Goal: Information Seeking & Learning: Learn about a topic

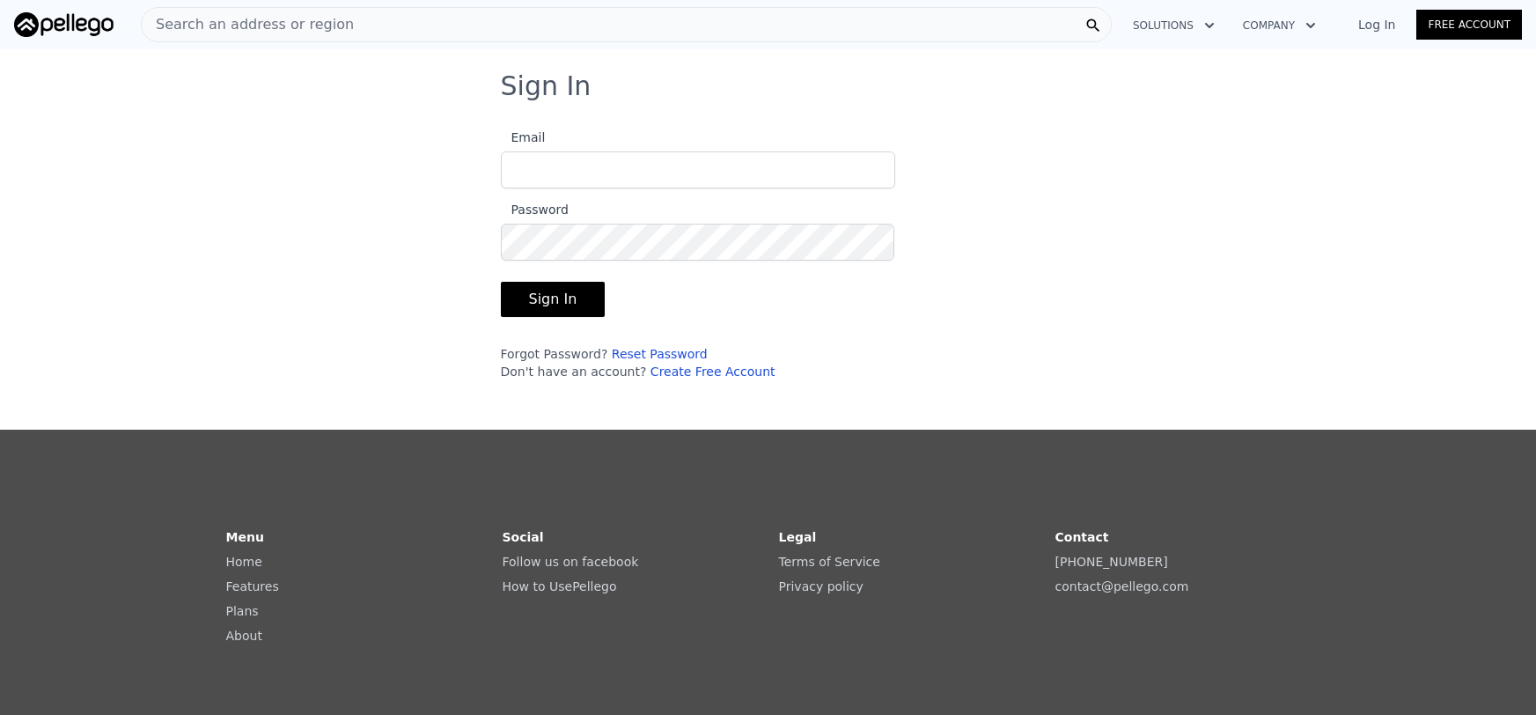
type input "[EMAIL_ADDRESS][DOMAIN_NAME]"
click at [558, 298] on button "Sign In" at bounding box center [553, 299] width 105 height 35
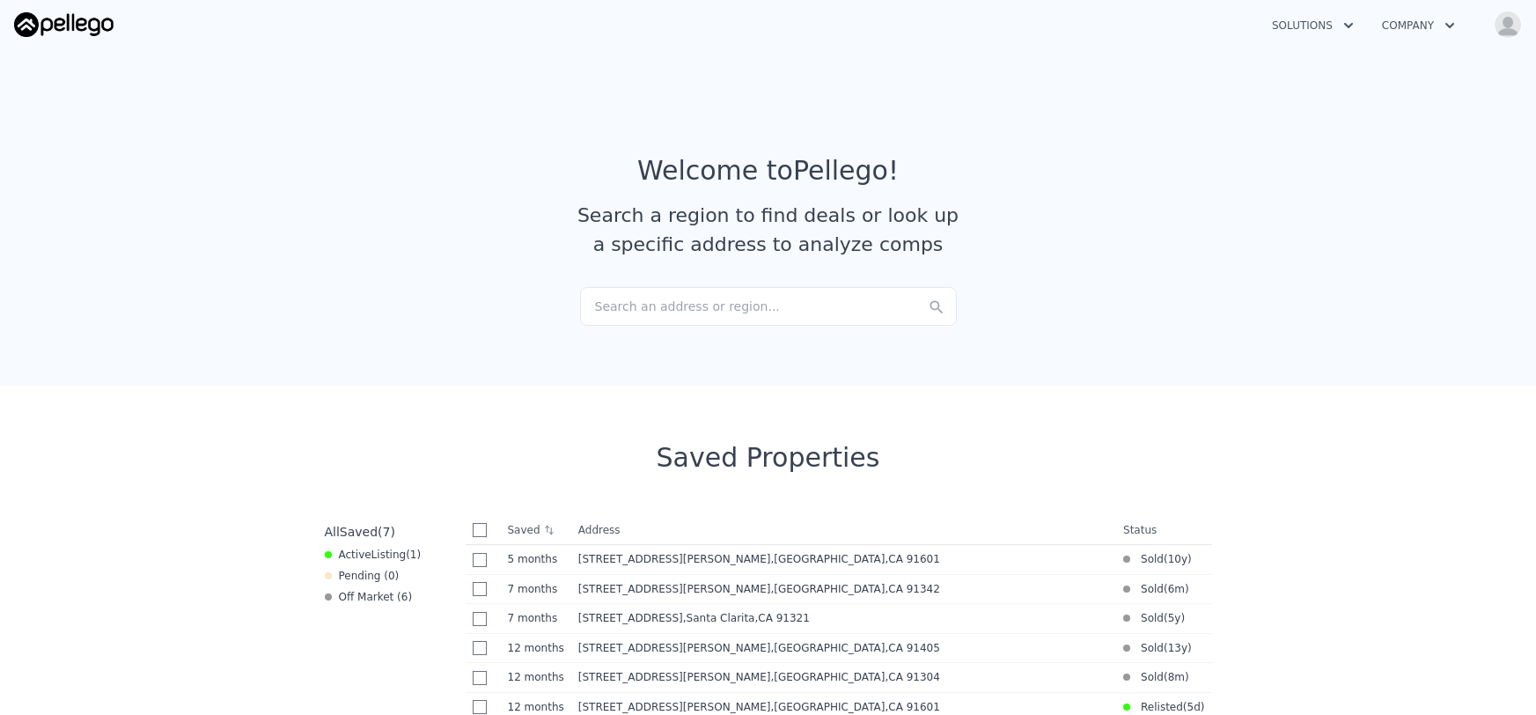
click at [627, 311] on div "Search an address or region..." at bounding box center [768, 306] width 377 height 39
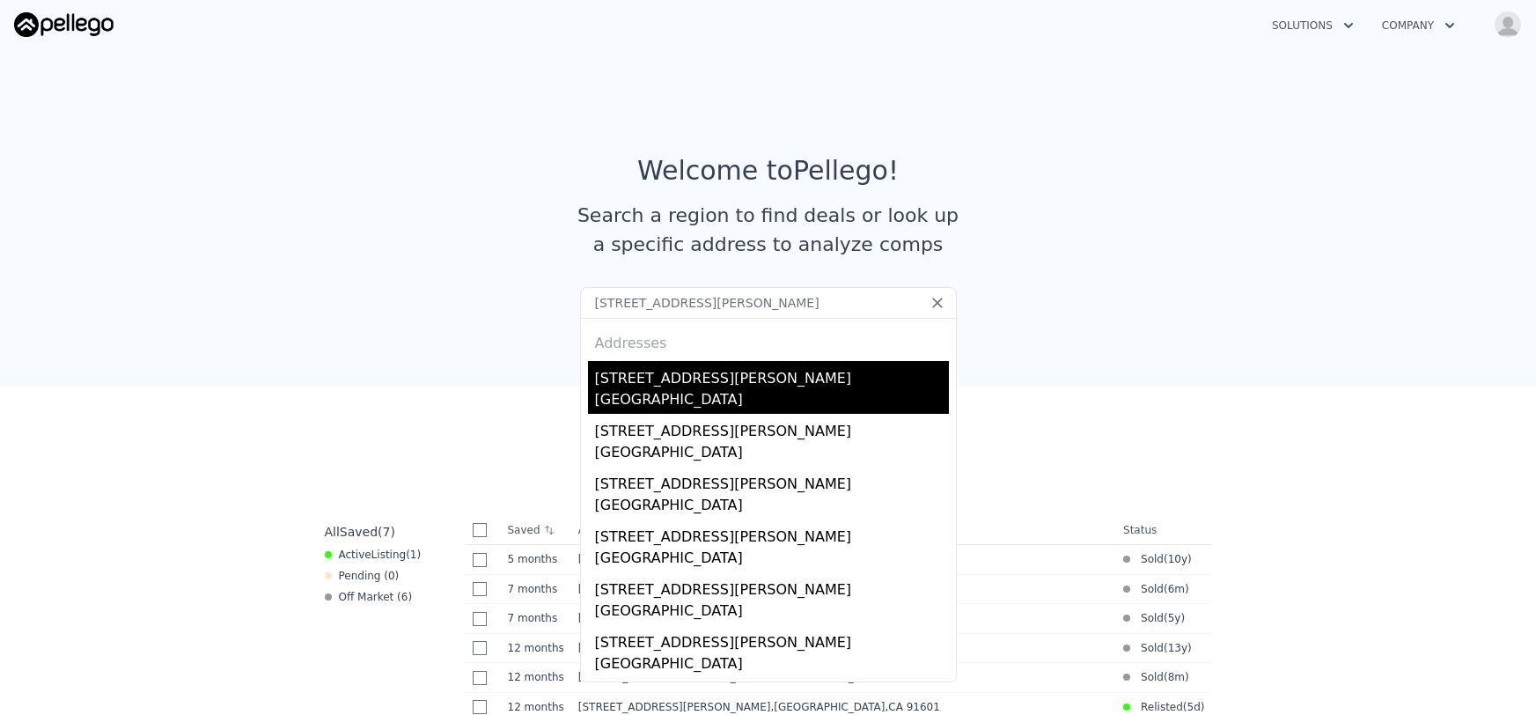
type input "[STREET_ADDRESS][PERSON_NAME]"
click at [635, 389] on div "[GEOGRAPHIC_DATA]" at bounding box center [772, 401] width 354 height 25
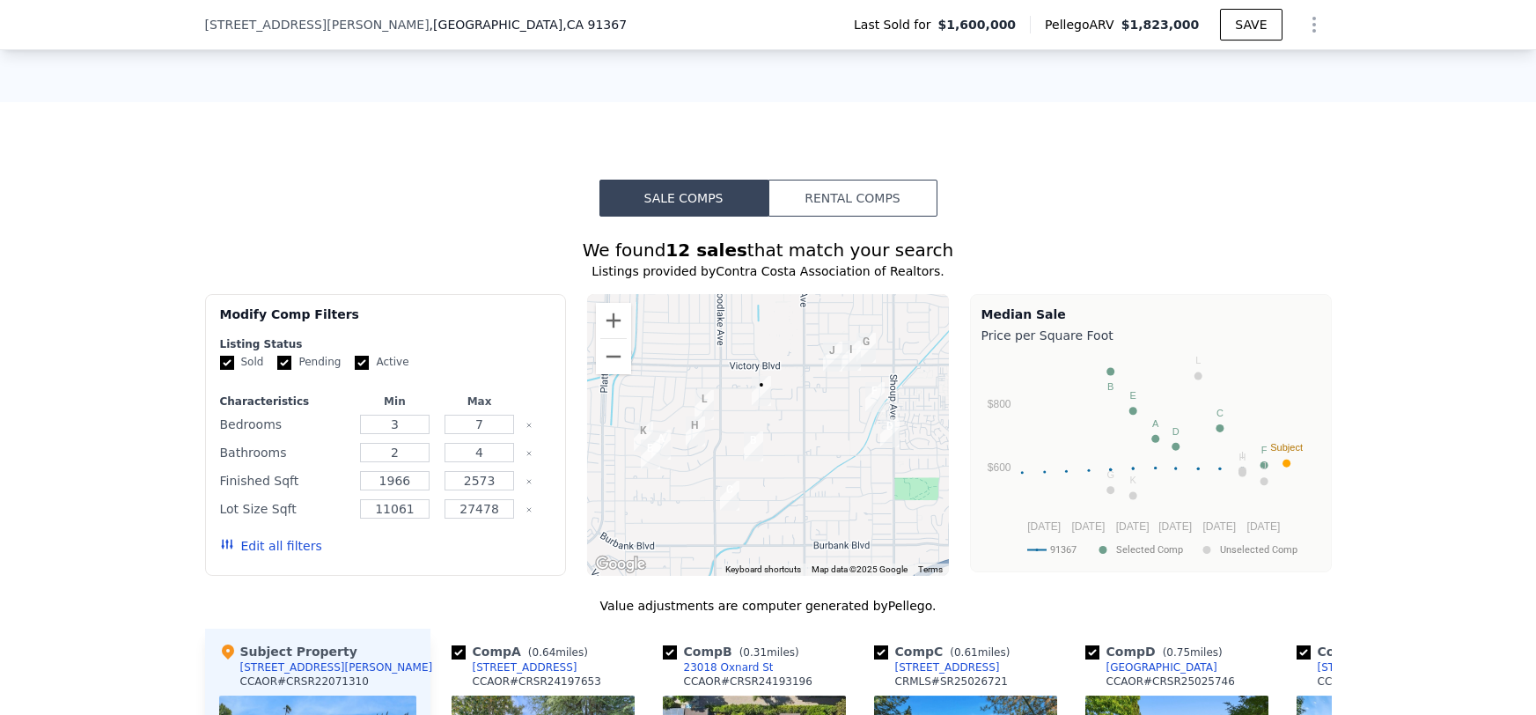
scroll to position [1882, 0]
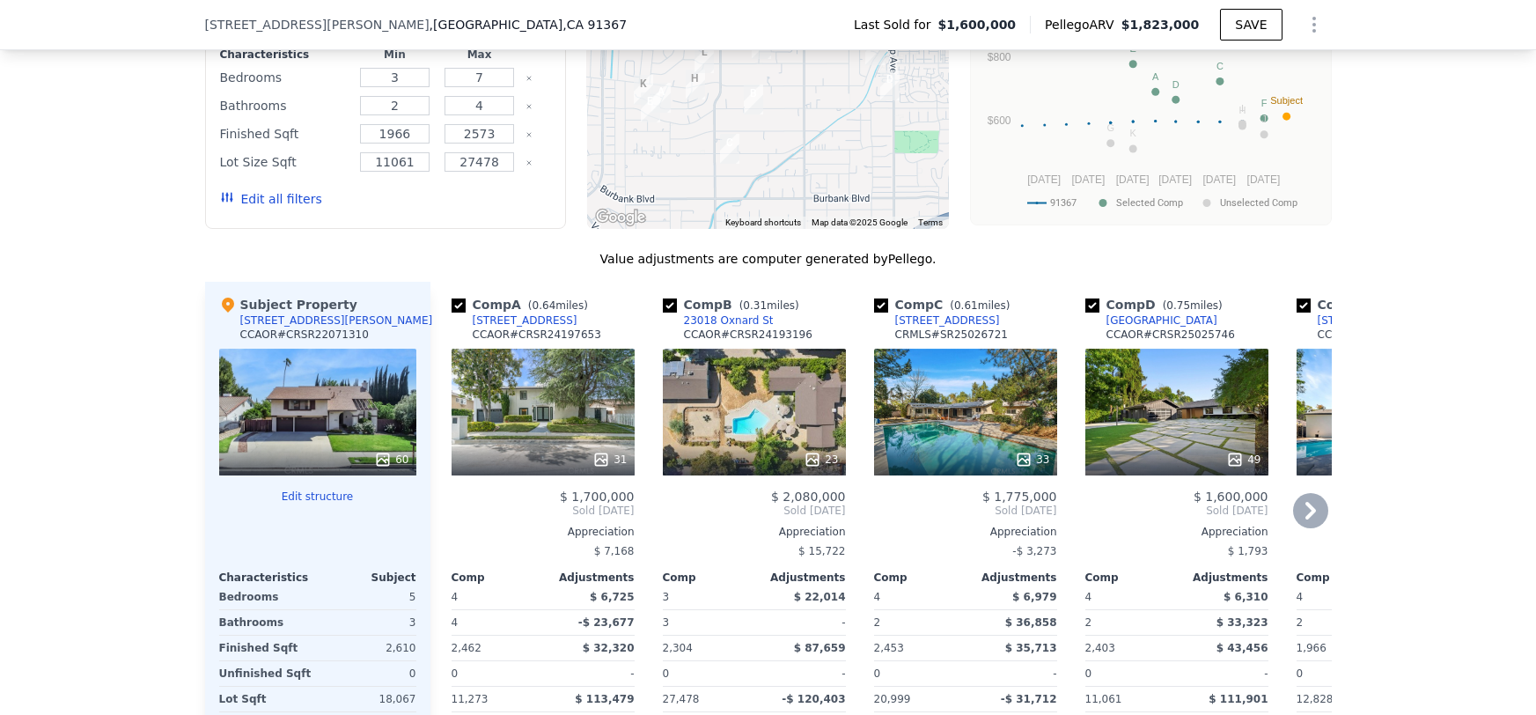
click at [1316, 508] on icon at bounding box center [1310, 510] width 35 height 35
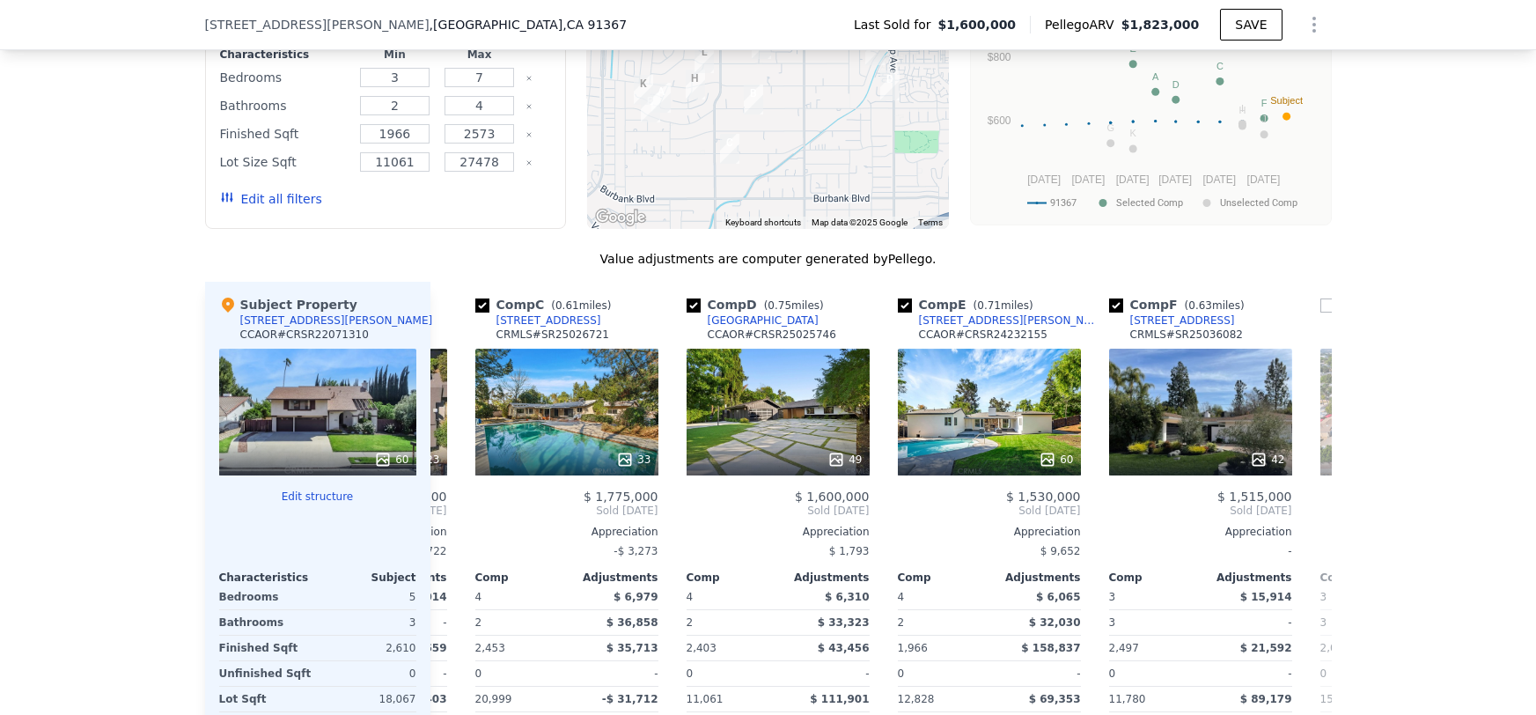
scroll to position [0, 422]
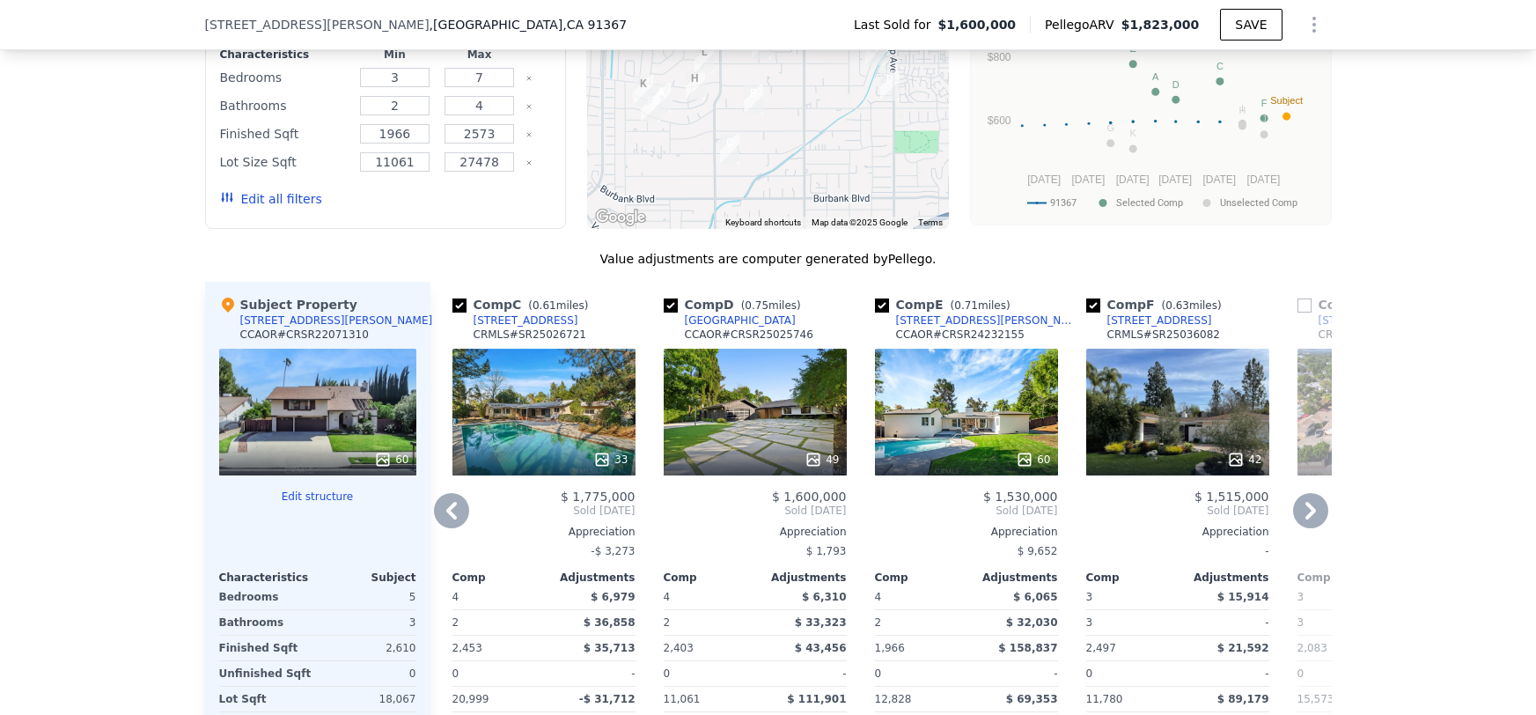
click at [1316, 508] on icon at bounding box center [1310, 510] width 35 height 35
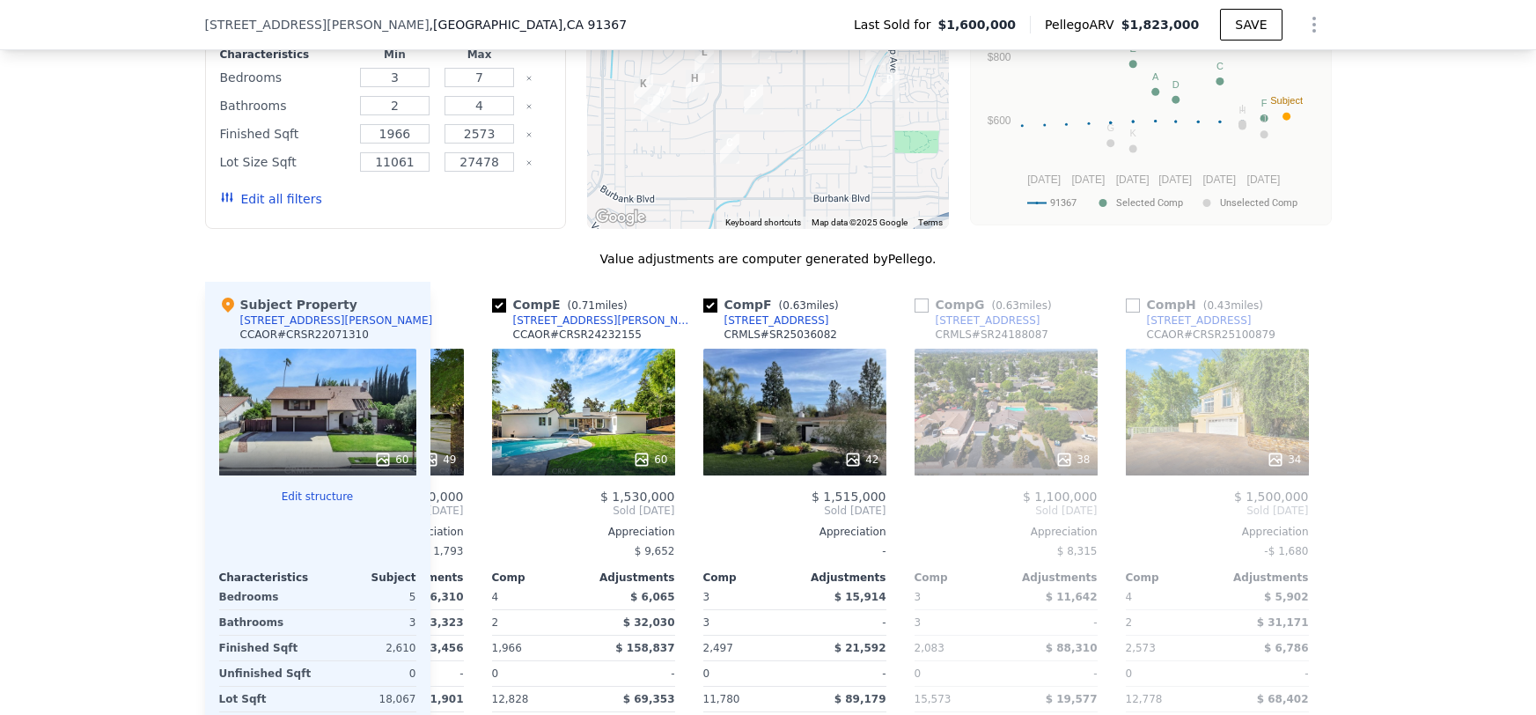
scroll to position [0, 844]
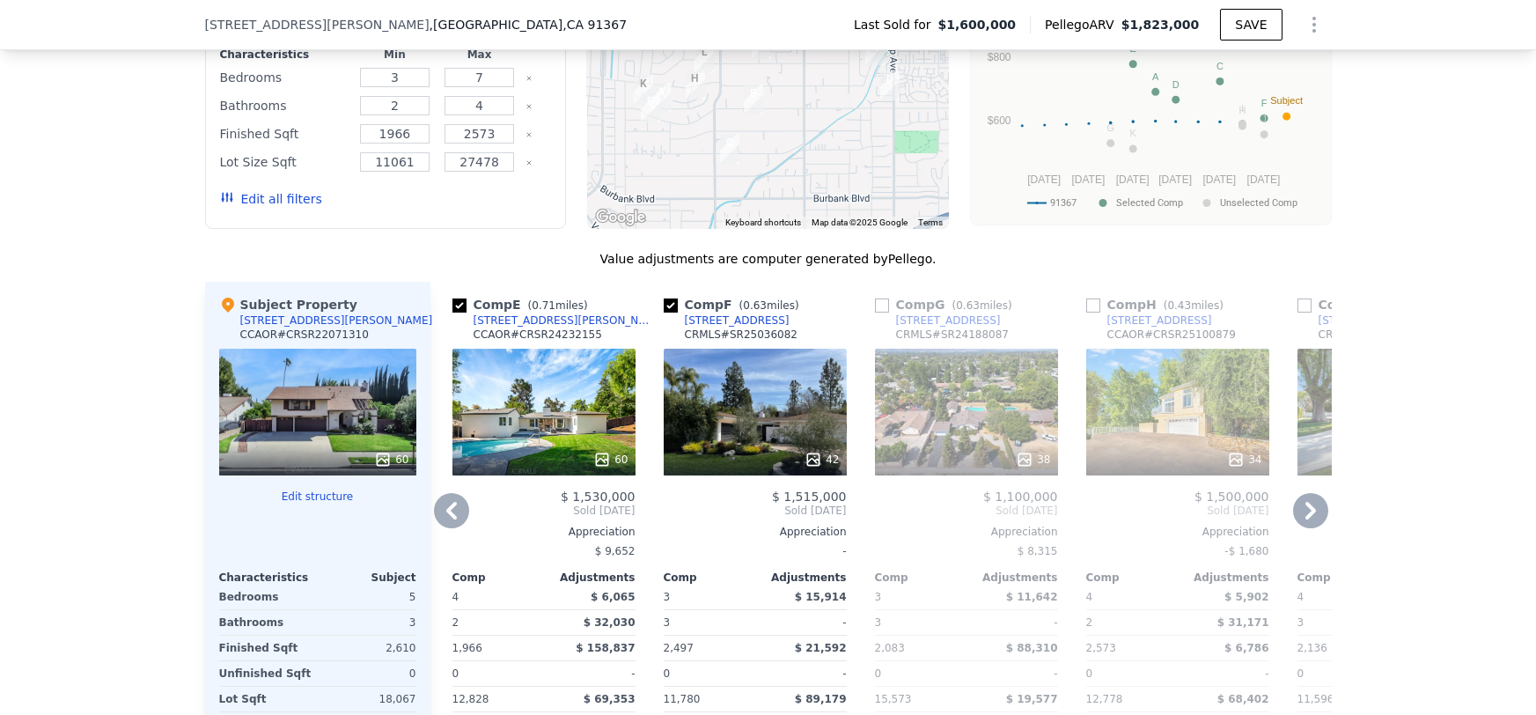
click at [443, 503] on icon at bounding box center [451, 510] width 35 height 35
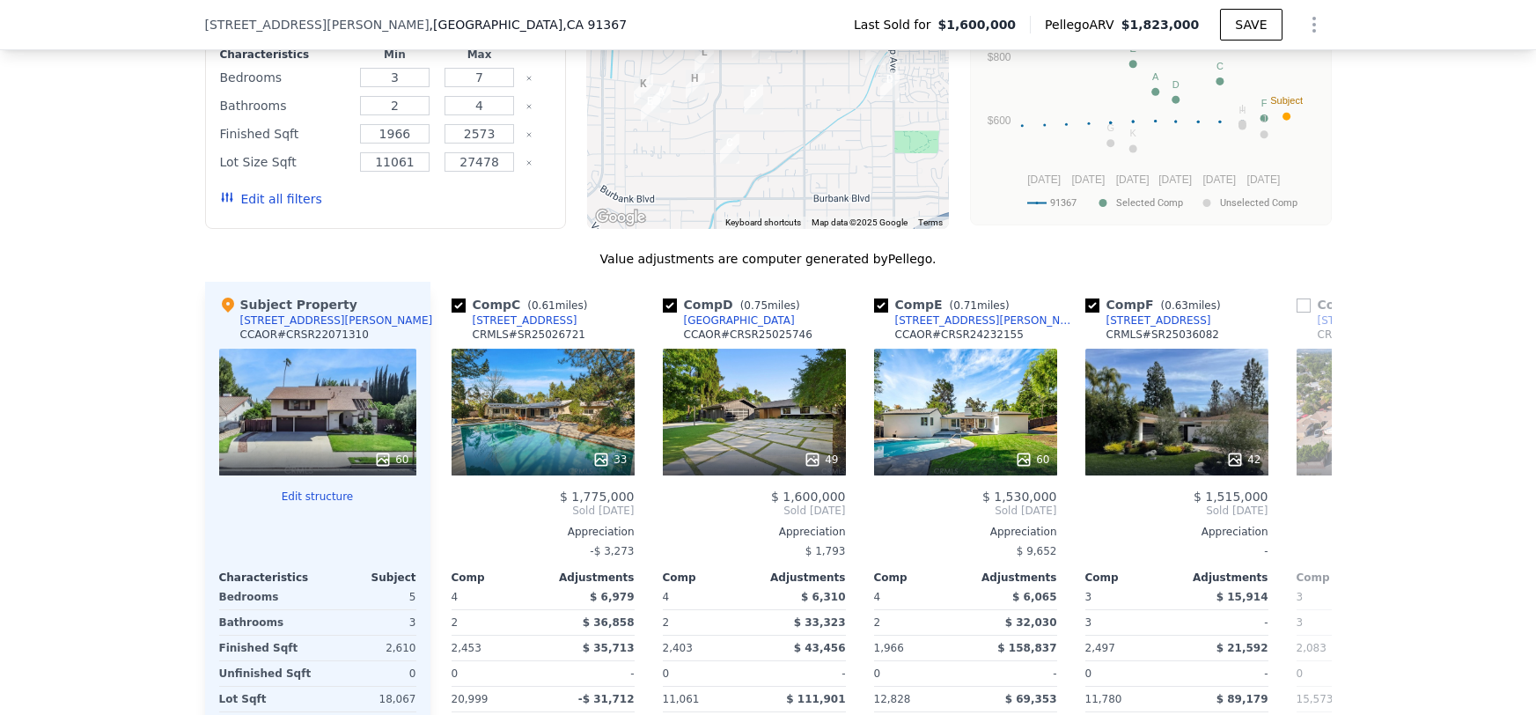
scroll to position [0, 422]
drag, startPoint x: 418, startPoint y: 130, endPoint x: 345, endPoint y: 120, distance: 73.8
click at [345, 121] on div "Finished Sqft 1966 2573" at bounding box center [386, 133] width 332 height 25
type input "2610"
click at [502, 128] on input "2573" at bounding box center [479, 133] width 70 height 19
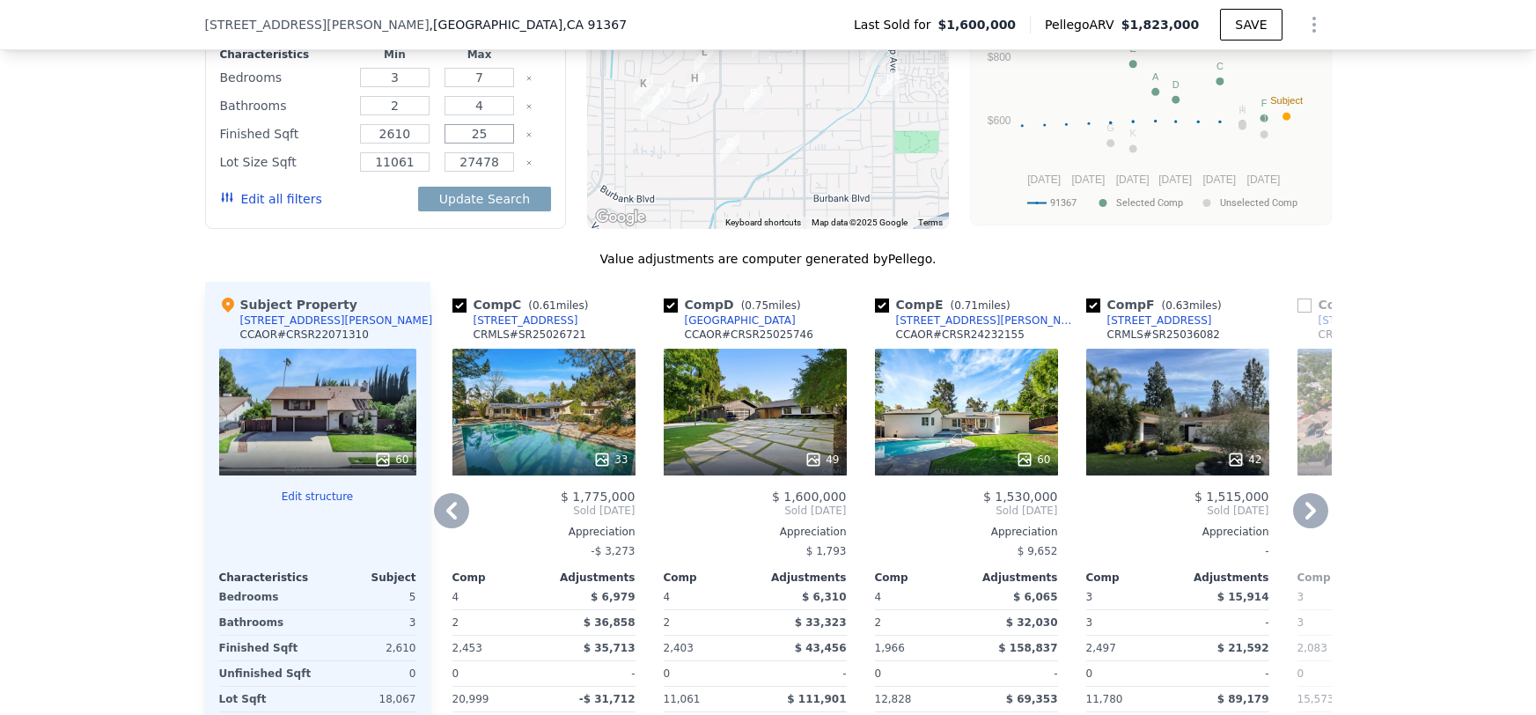
type input "2"
type input "3200"
click at [450, 199] on button "Update Search" at bounding box center [484, 199] width 133 height 25
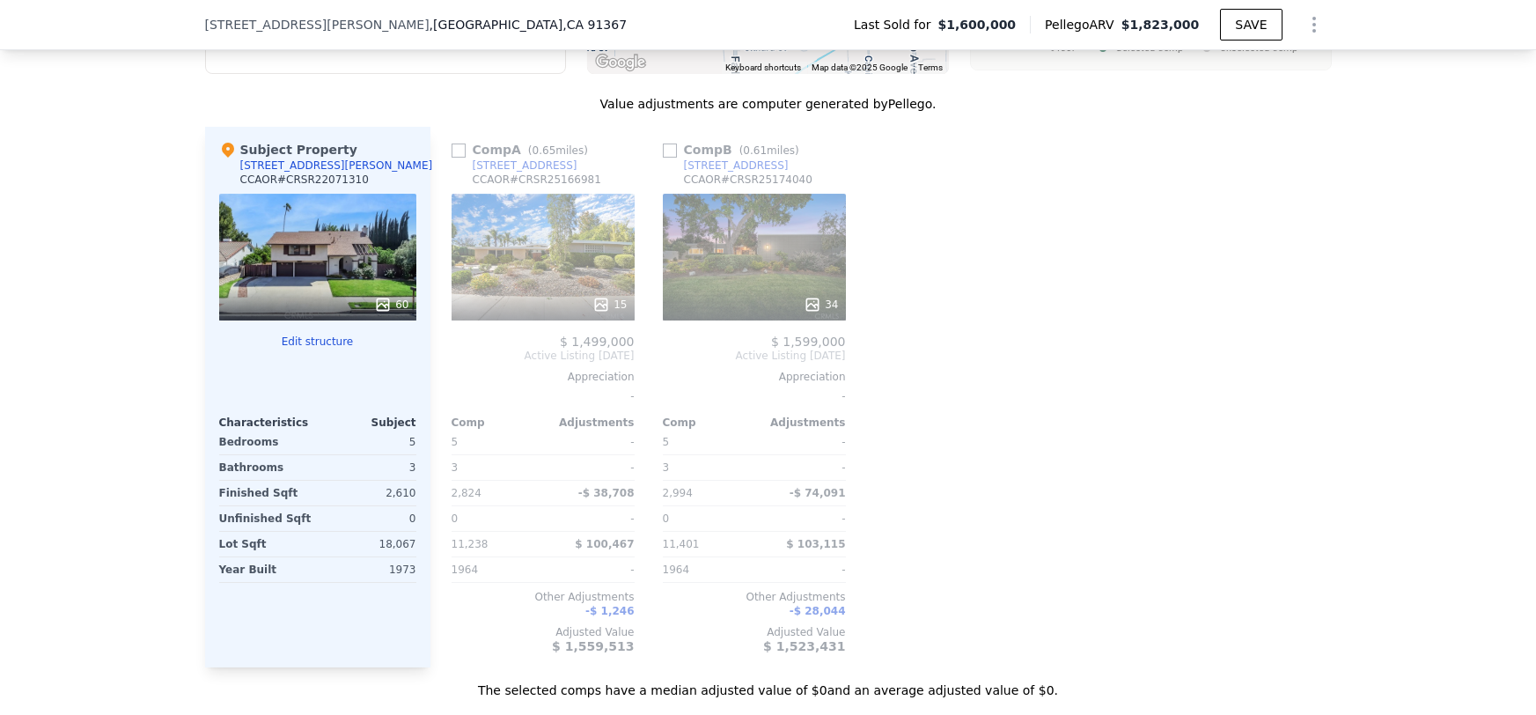
scroll to position [2037, 0]
drag, startPoint x: 534, startPoint y: 178, endPoint x: 600, endPoint y: 178, distance: 66.0
click at [603, 179] on div "Comp A ( 0.65 miles) [STREET_ADDRESS][GEOGRAPHIC_DATA] # CRSR25166981" at bounding box center [542, 166] width 183 height 53
copy div "SR25166981"
click at [719, 270] on div "34" at bounding box center [754, 256] width 183 height 127
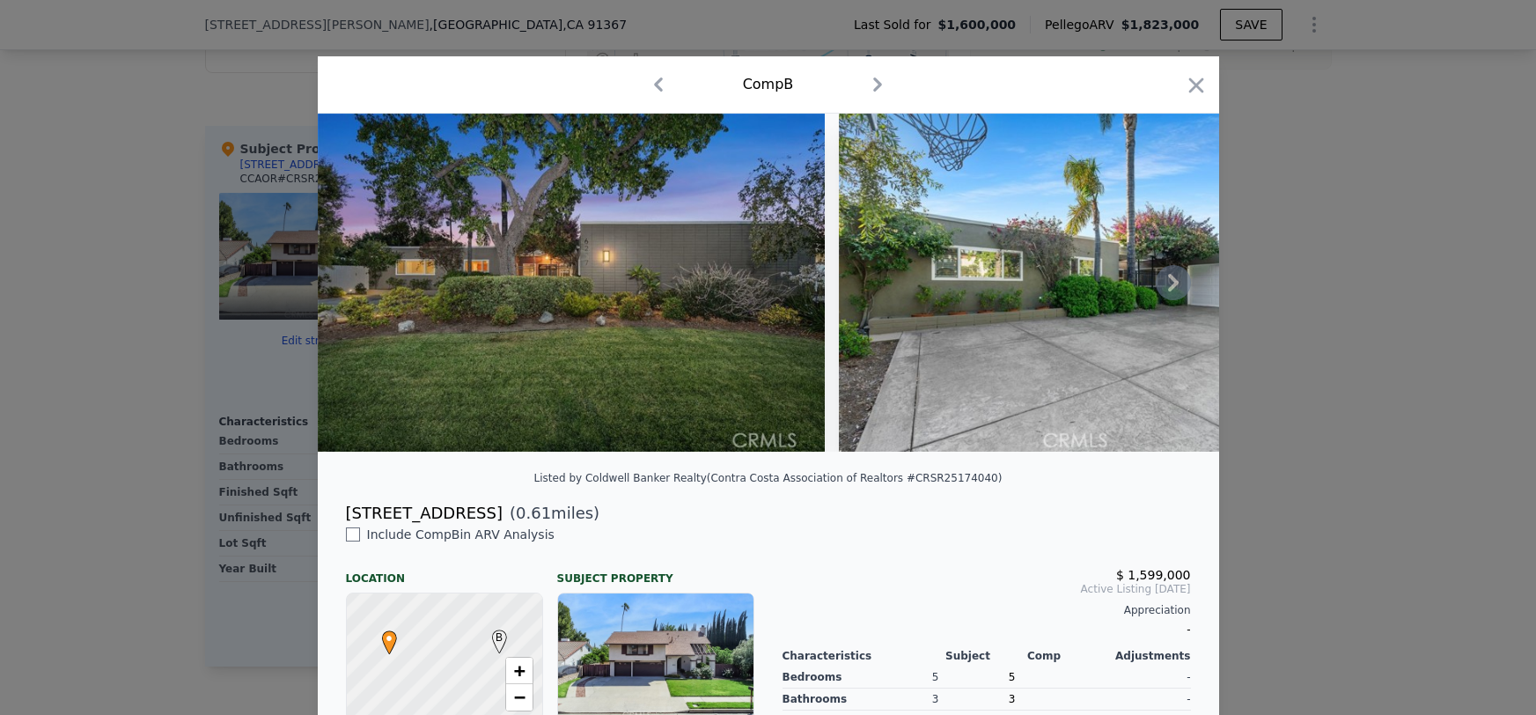
click at [1165, 282] on icon at bounding box center [1173, 282] width 35 height 35
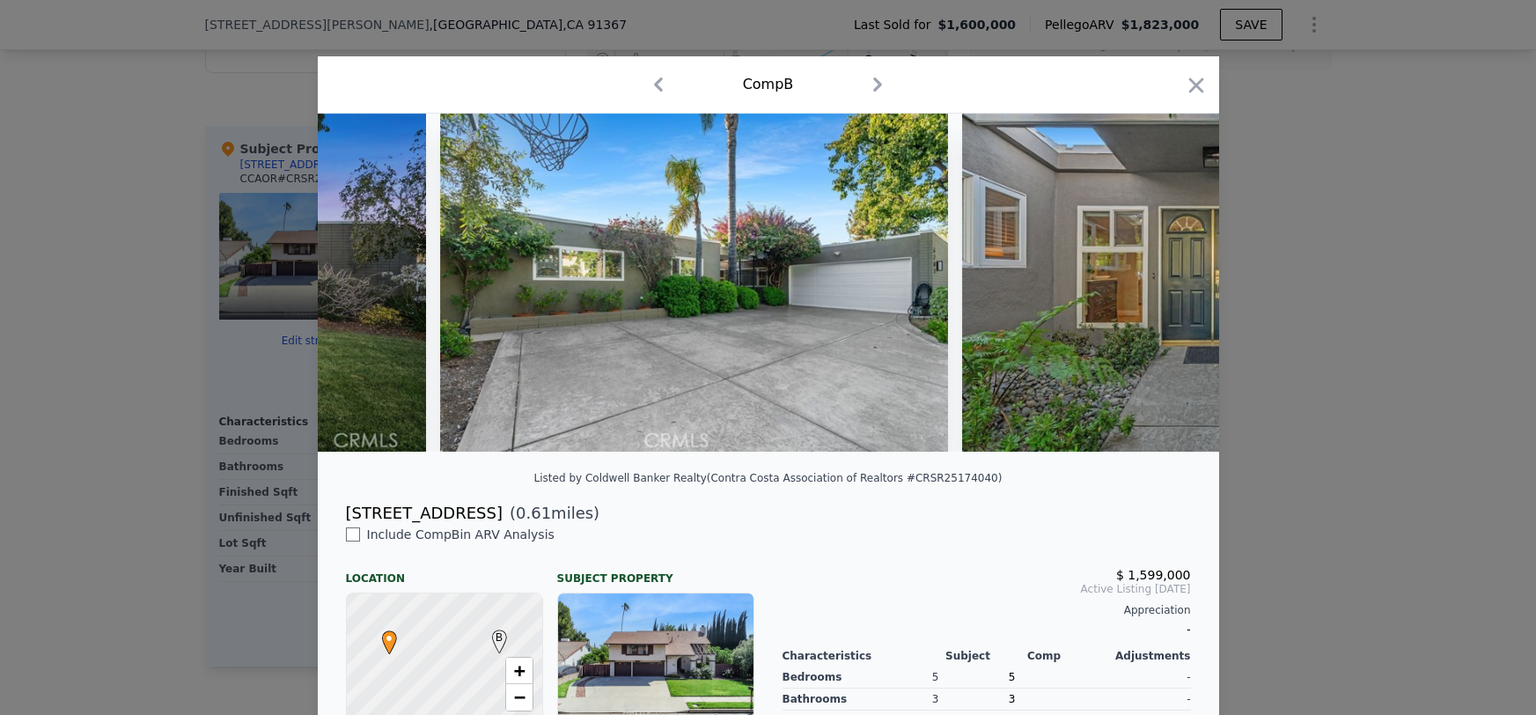
scroll to position [0, 422]
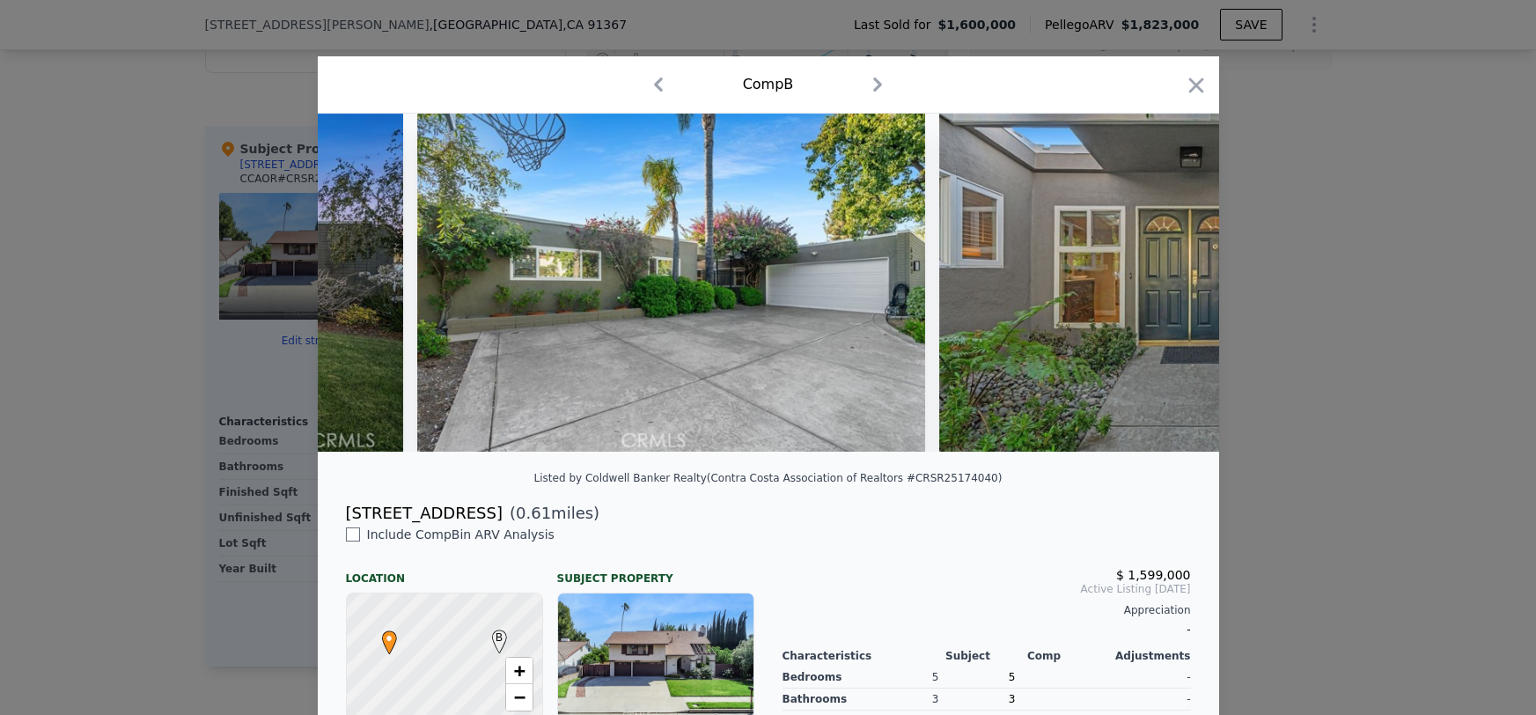
click at [1165, 282] on img at bounding box center [1193, 283] width 508 height 338
click at [1170, 284] on icon at bounding box center [1173, 282] width 35 height 35
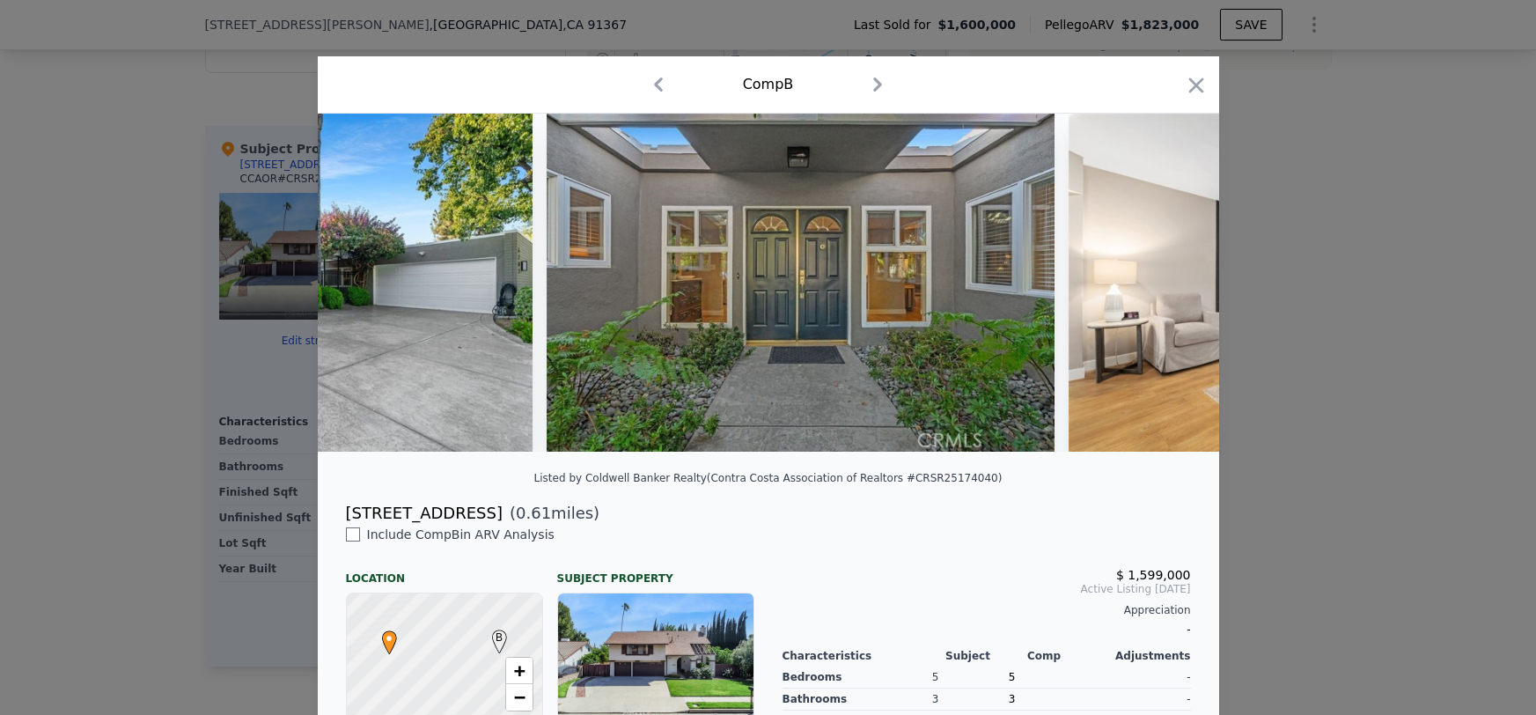
scroll to position [0, 844]
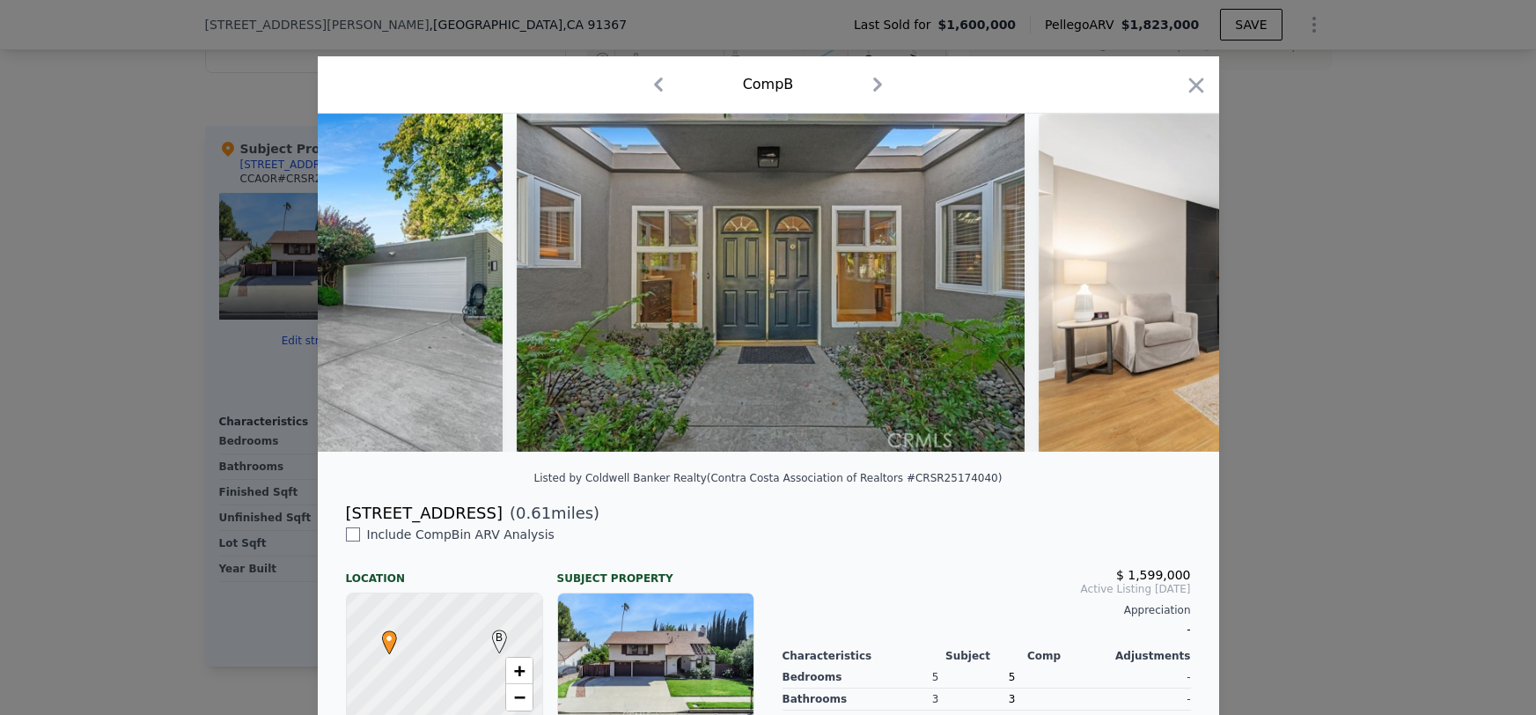
click at [1170, 284] on div at bounding box center [768, 283] width 901 height 338
click at [1170, 284] on icon at bounding box center [1173, 282] width 35 height 35
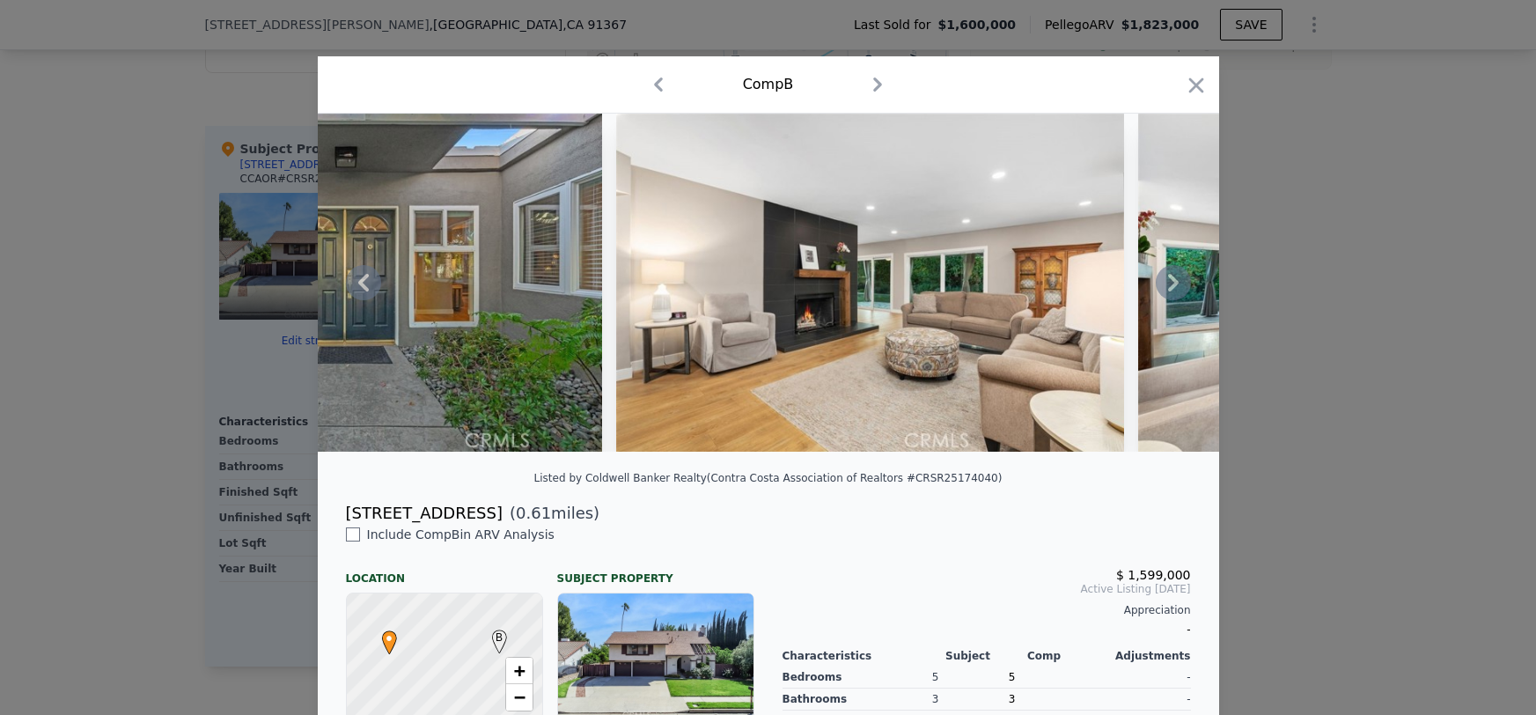
click at [1170, 284] on icon at bounding box center [1173, 282] width 35 height 35
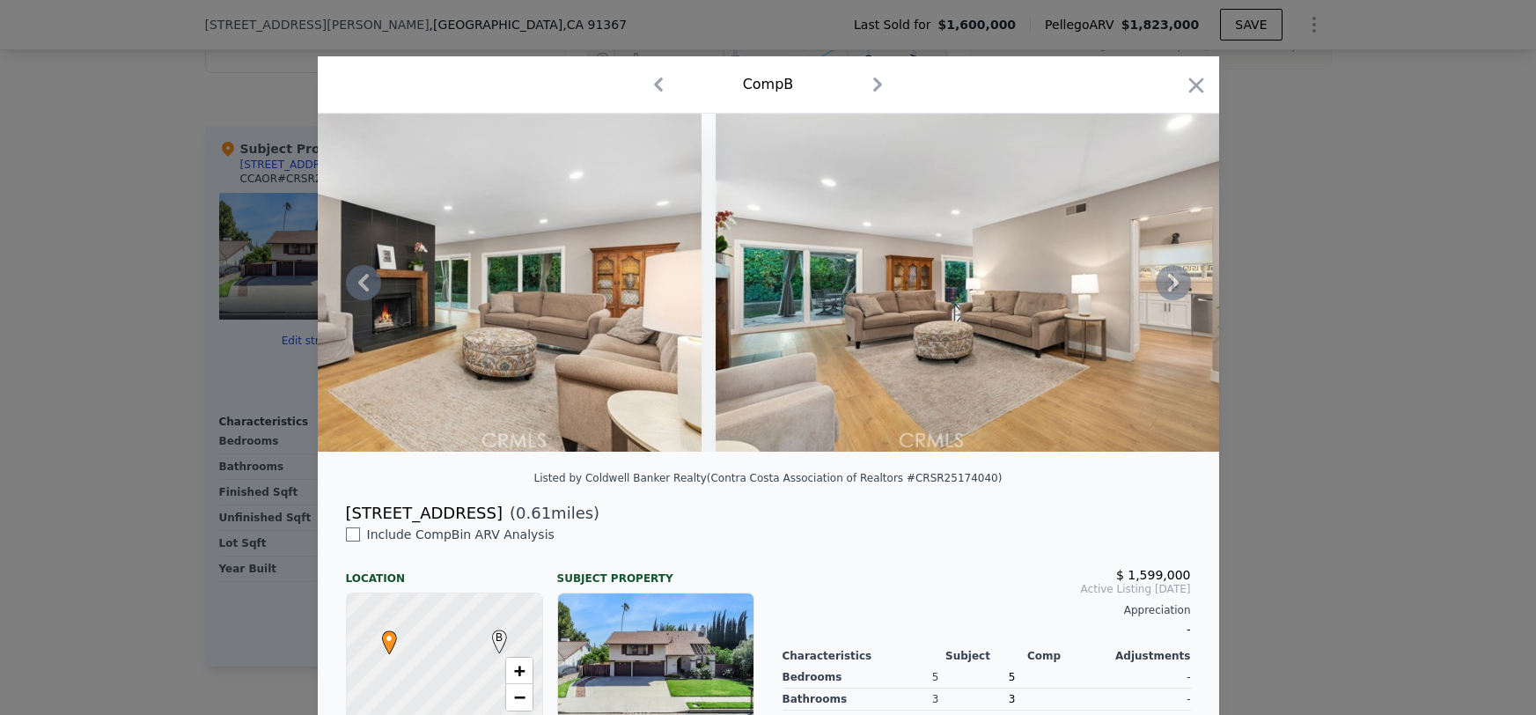
click at [1170, 284] on icon at bounding box center [1173, 282] width 35 height 35
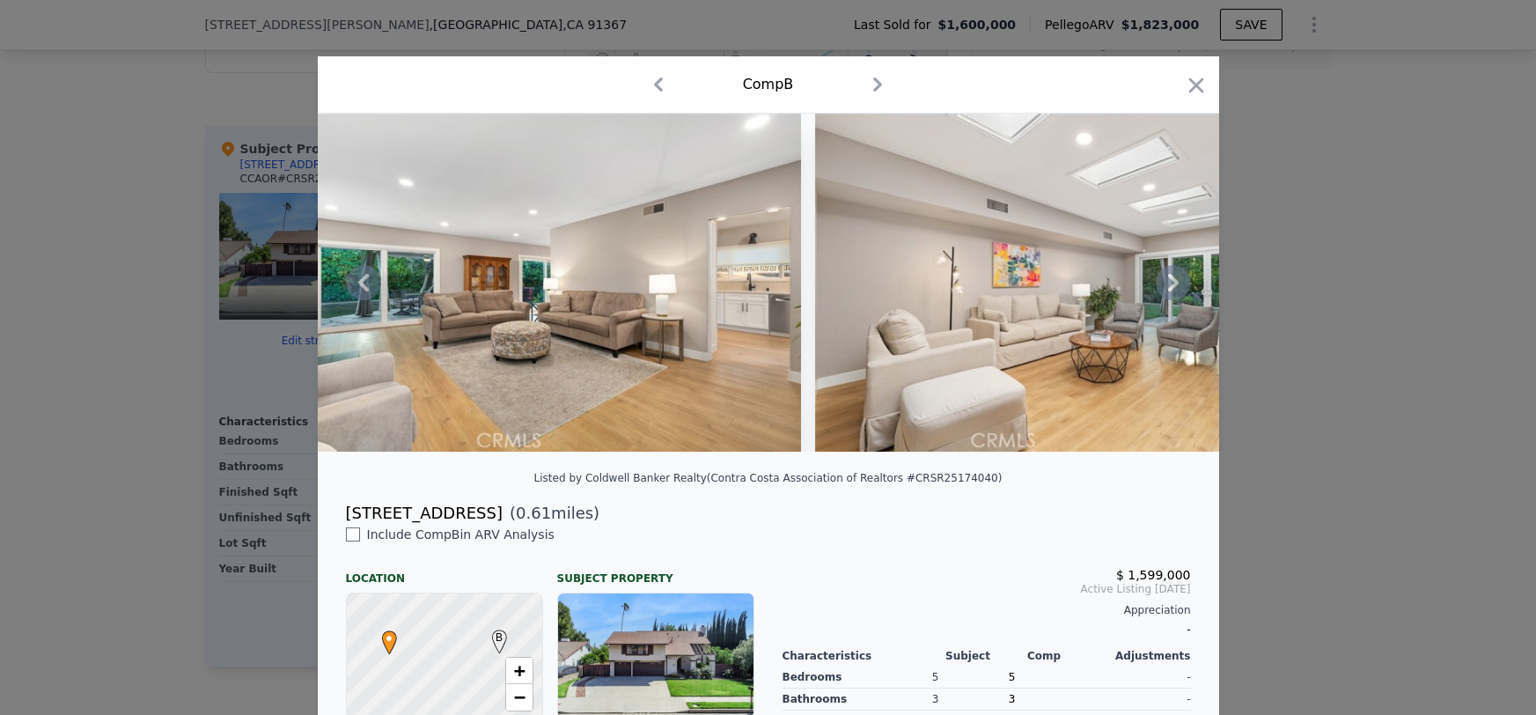
click at [1170, 284] on icon at bounding box center [1173, 282] width 35 height 35
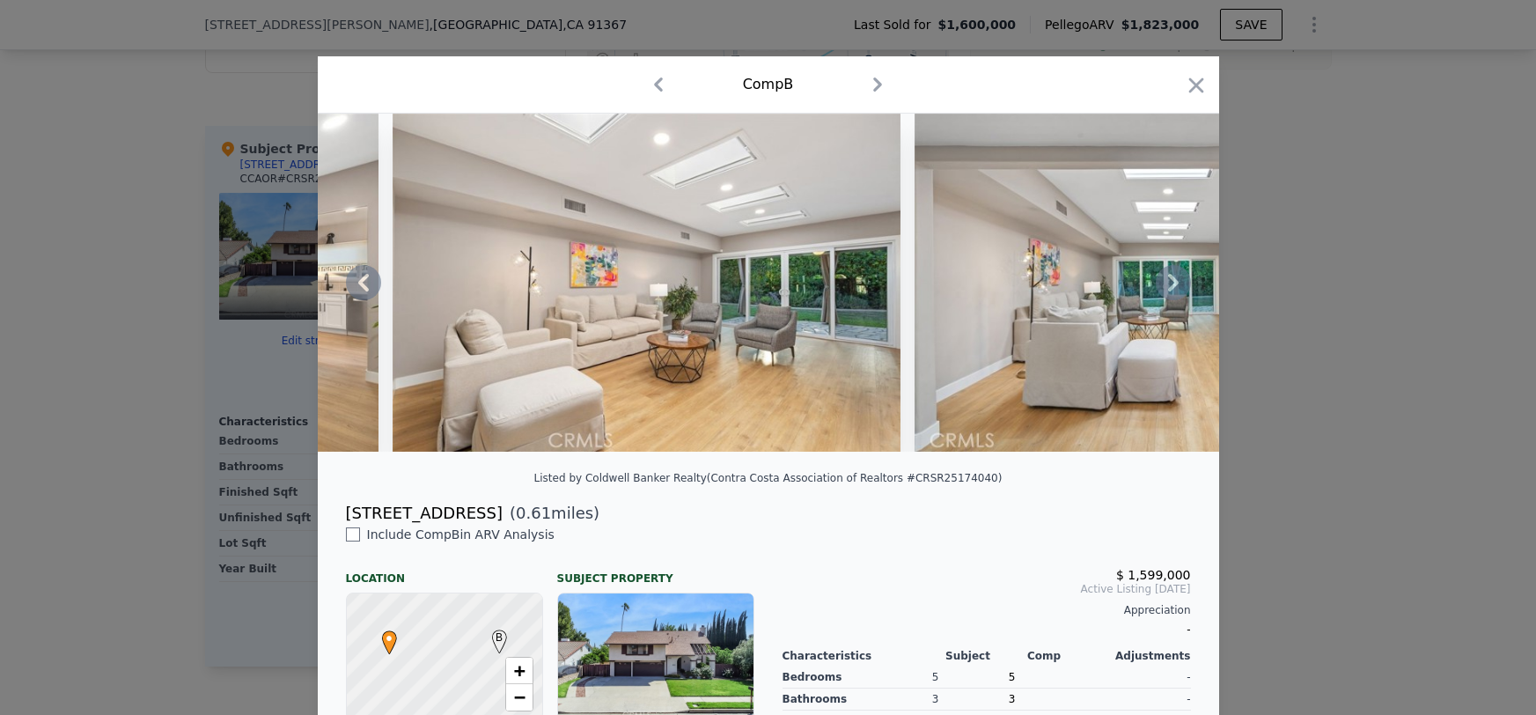
click at [1170, 284] on icon at bounding box center [1173, 282] width 35 height 35
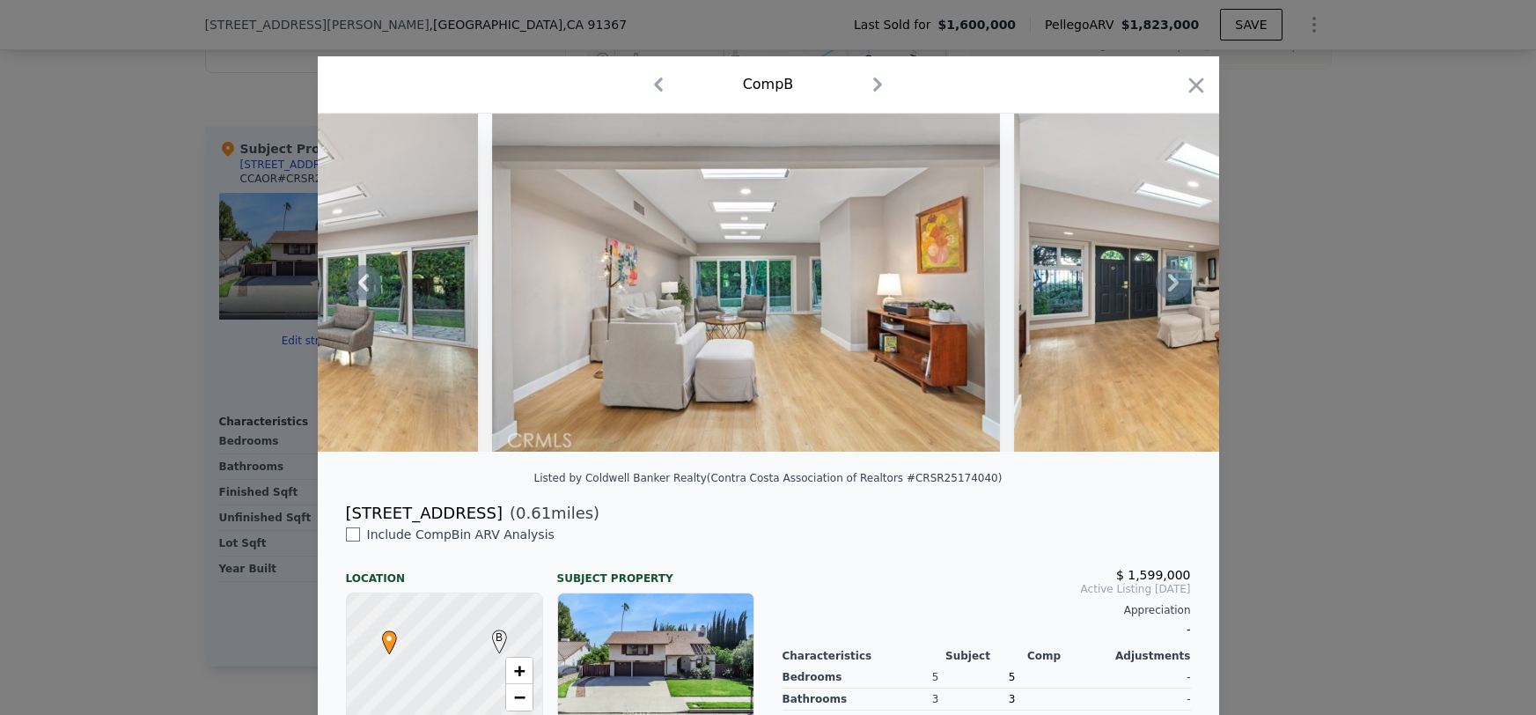
click at [1170, 284] on icon at bounding box center [1173, 282] width 35 height 35
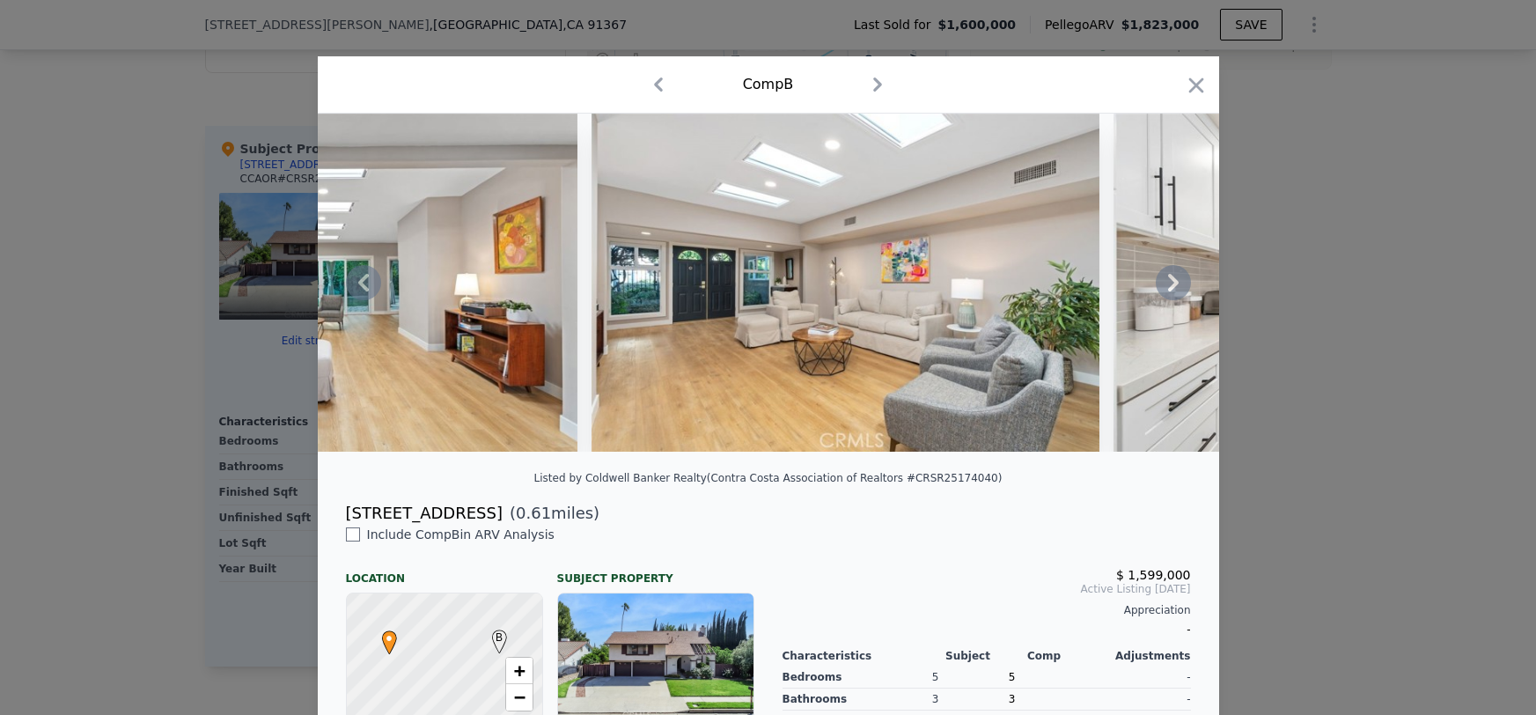
click at [1170, 284] on icon at bounding box center [1173, 282] width 35 height 35
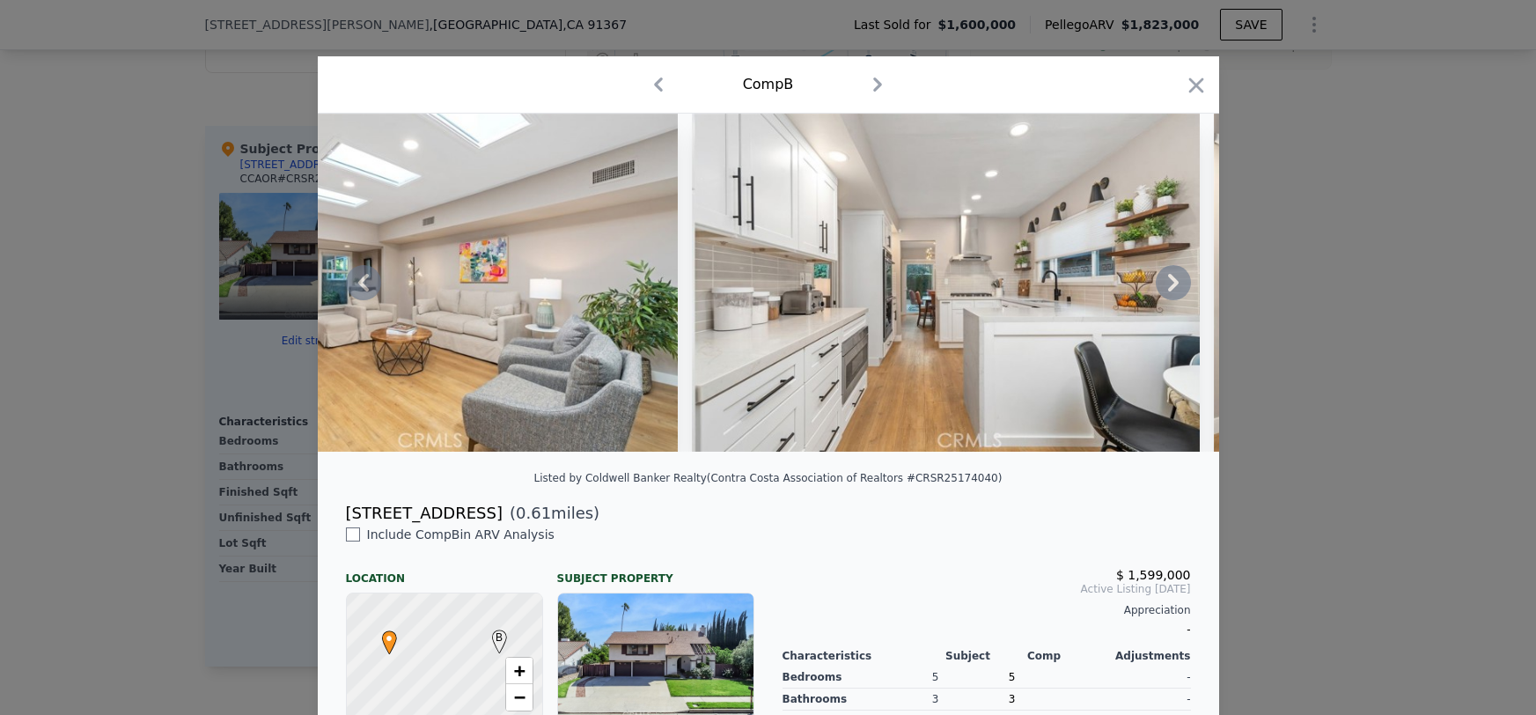
click at [1170, 284] on icon at bounding box center [1173, 282] width 35 height 35
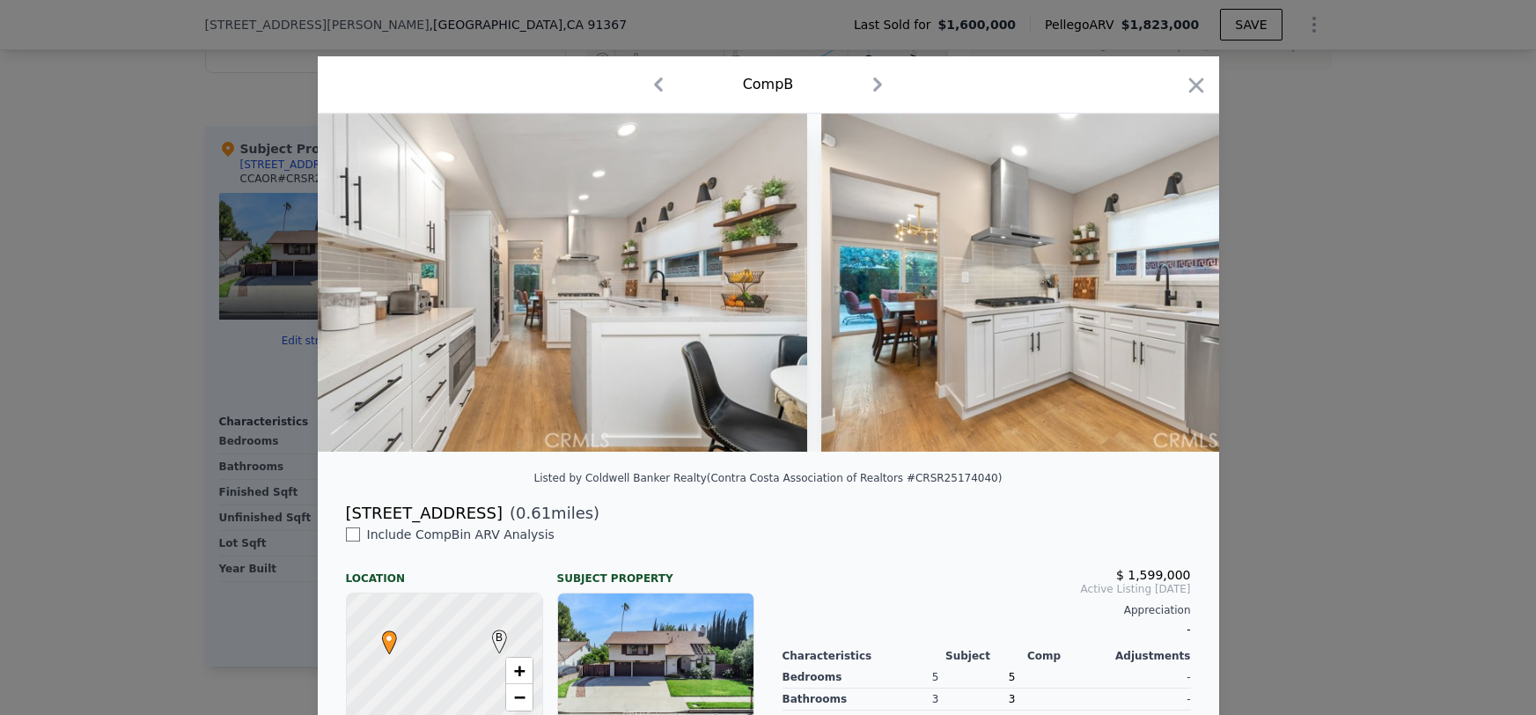
scroll to position [0, 4223]
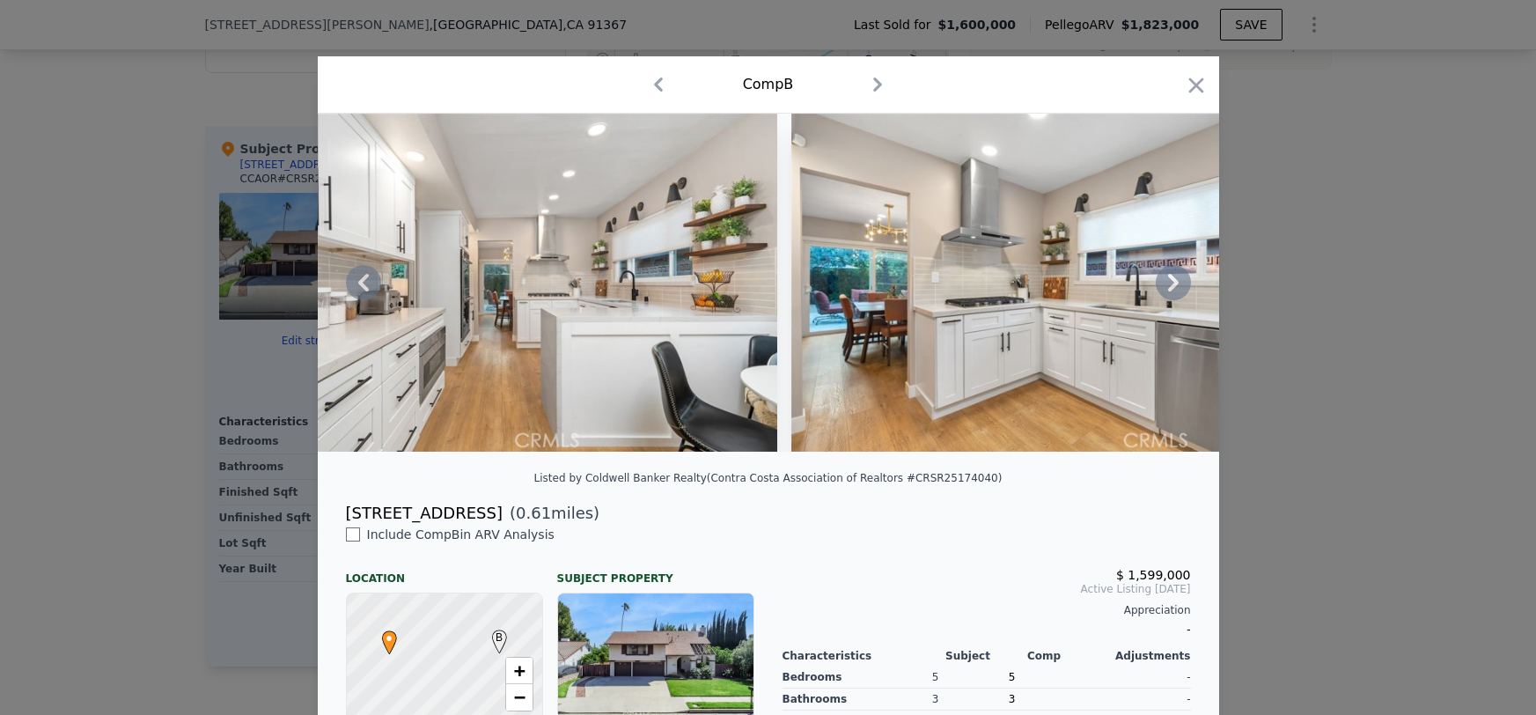
click at [1170, 284] on icon at bounding box center [1173, 282] width 35 height 35
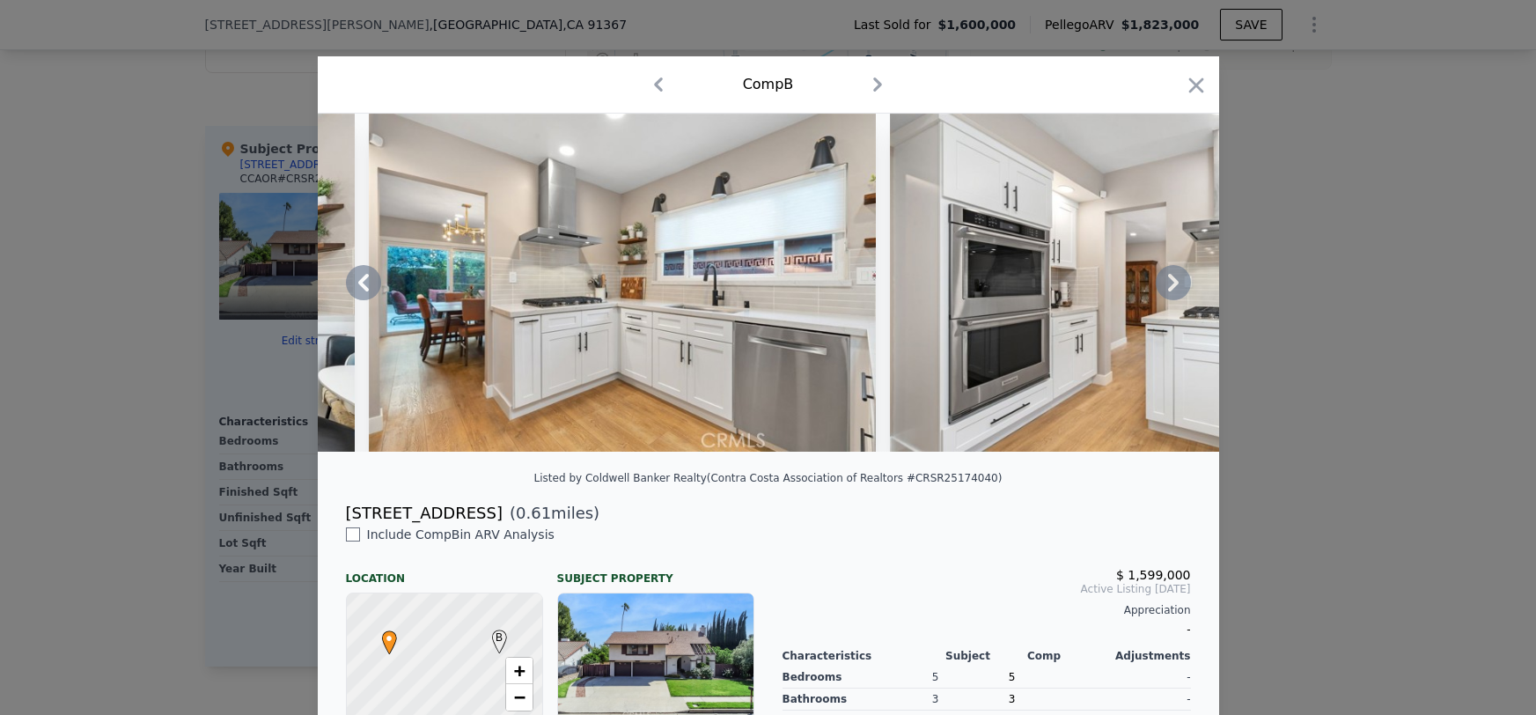
click at [1170, 284] on icon at bounding box center [1173, 282] width 35 height 35
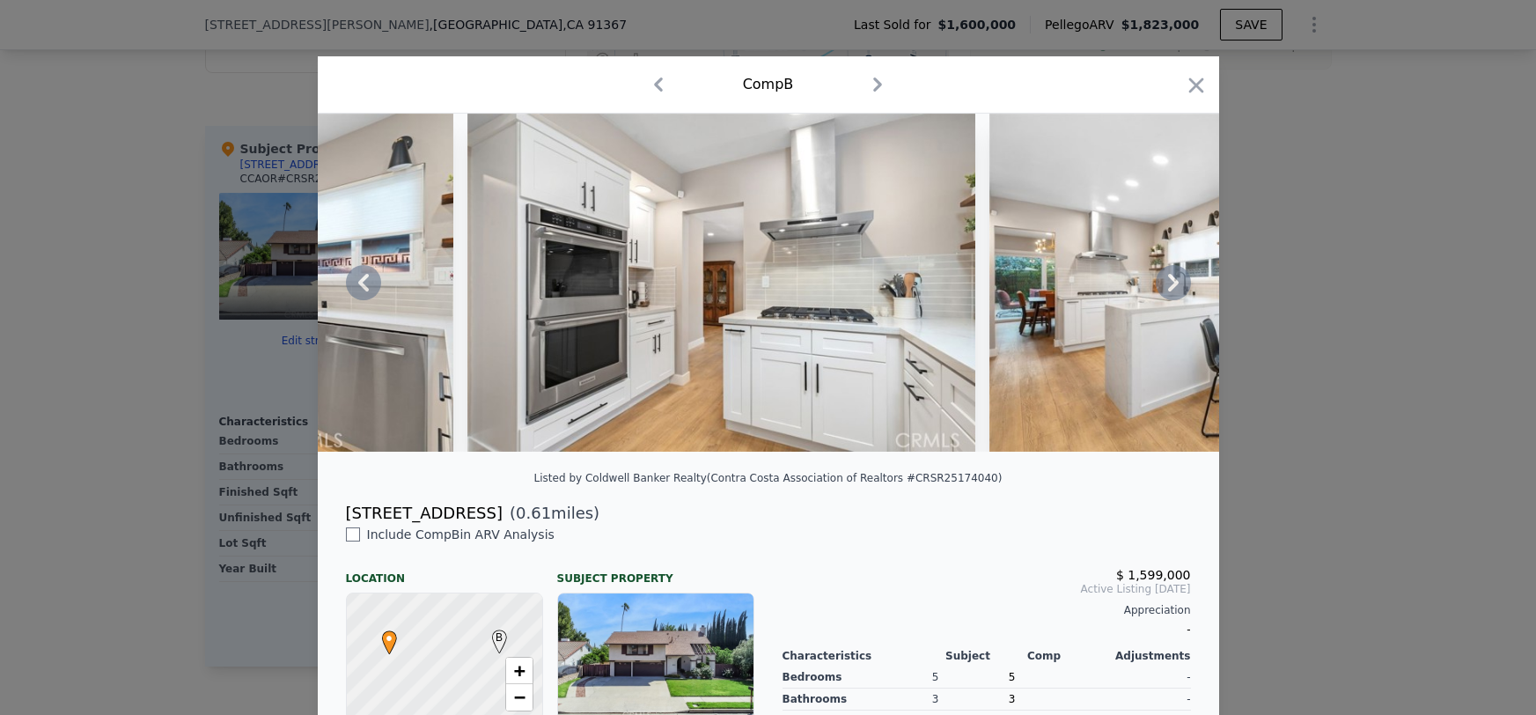
click at [1170, 284] on icon at bounding box center [1173, 282] width 35 height 35
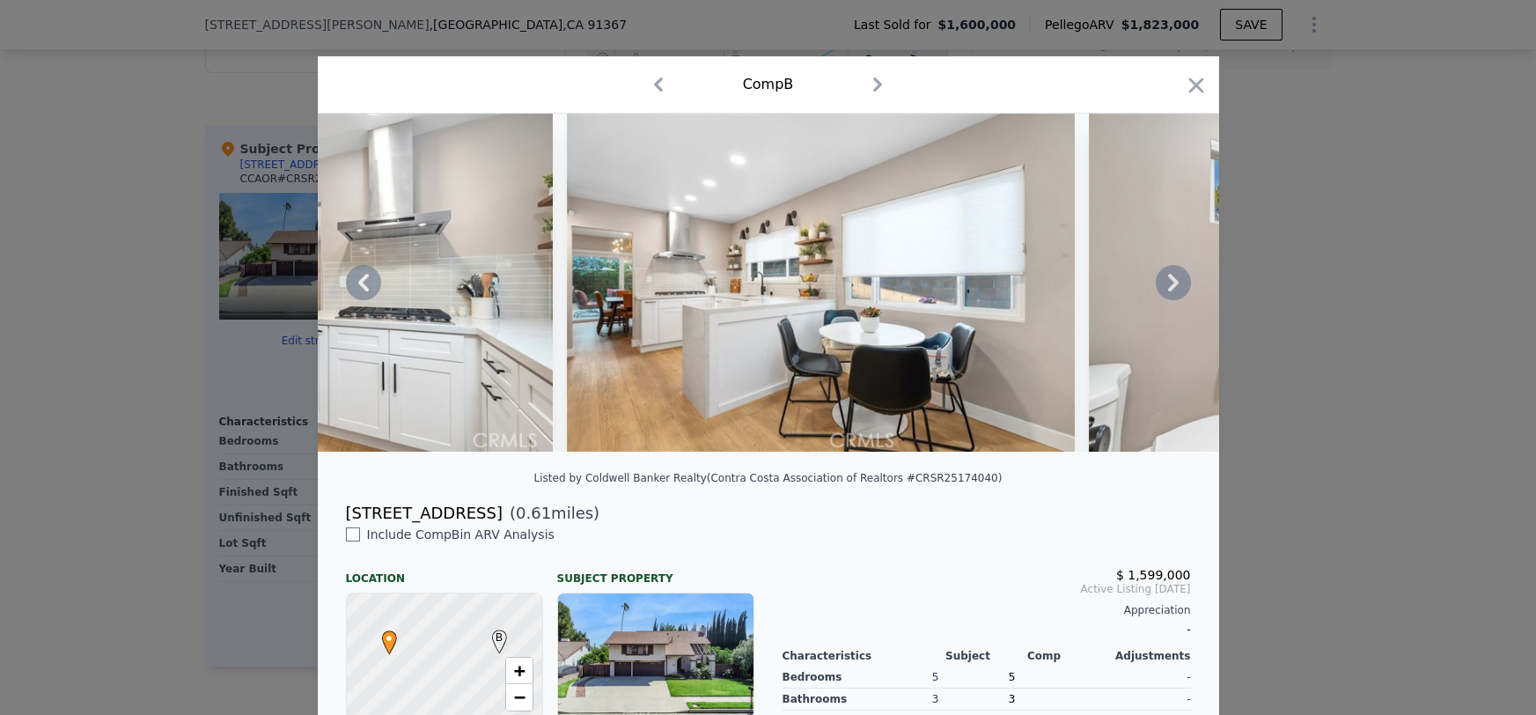
click at [1170, 284] on icon at bounding box center [1173, 282] width 35 height 35
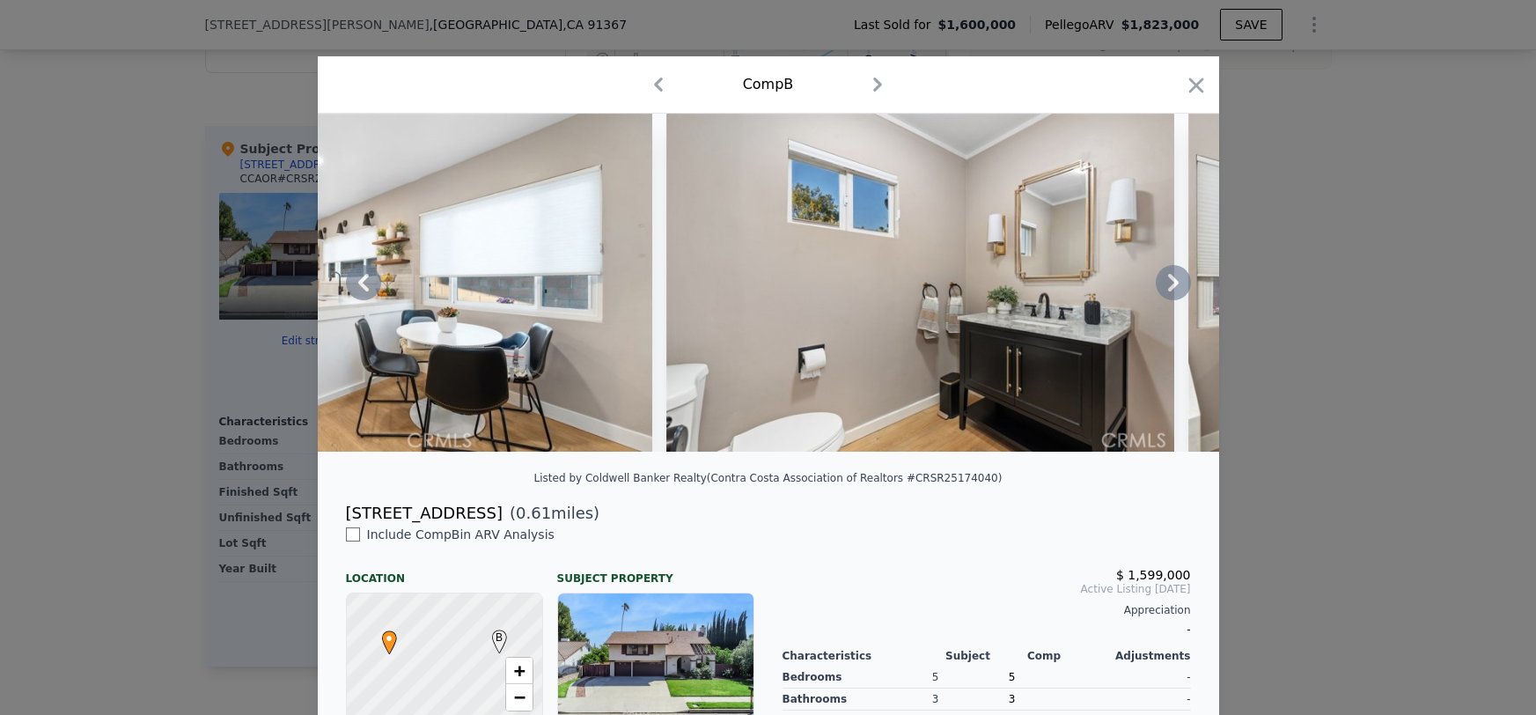
click at [1170, 284] on icon at bounding box center [1173, 282] width 35 height 35
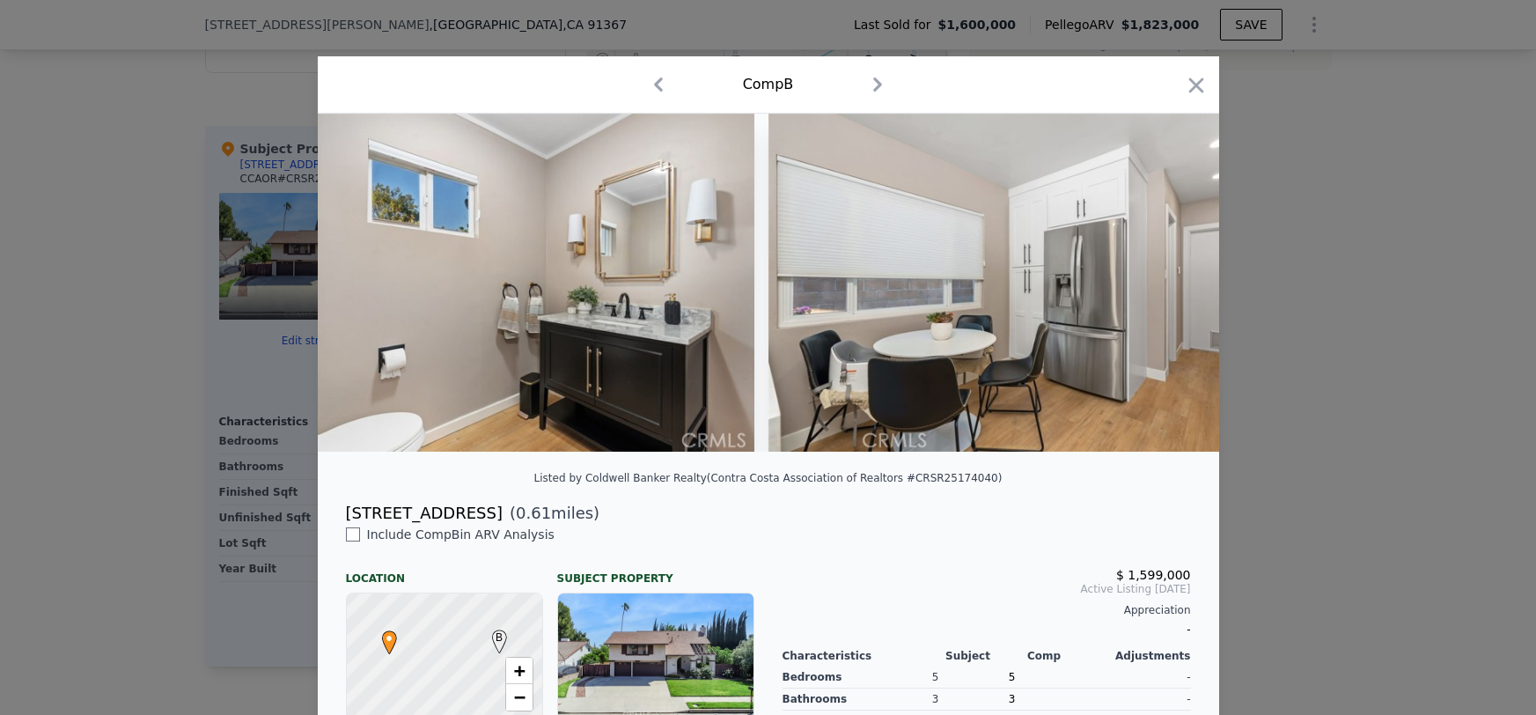
scroll to position [0, 6335]
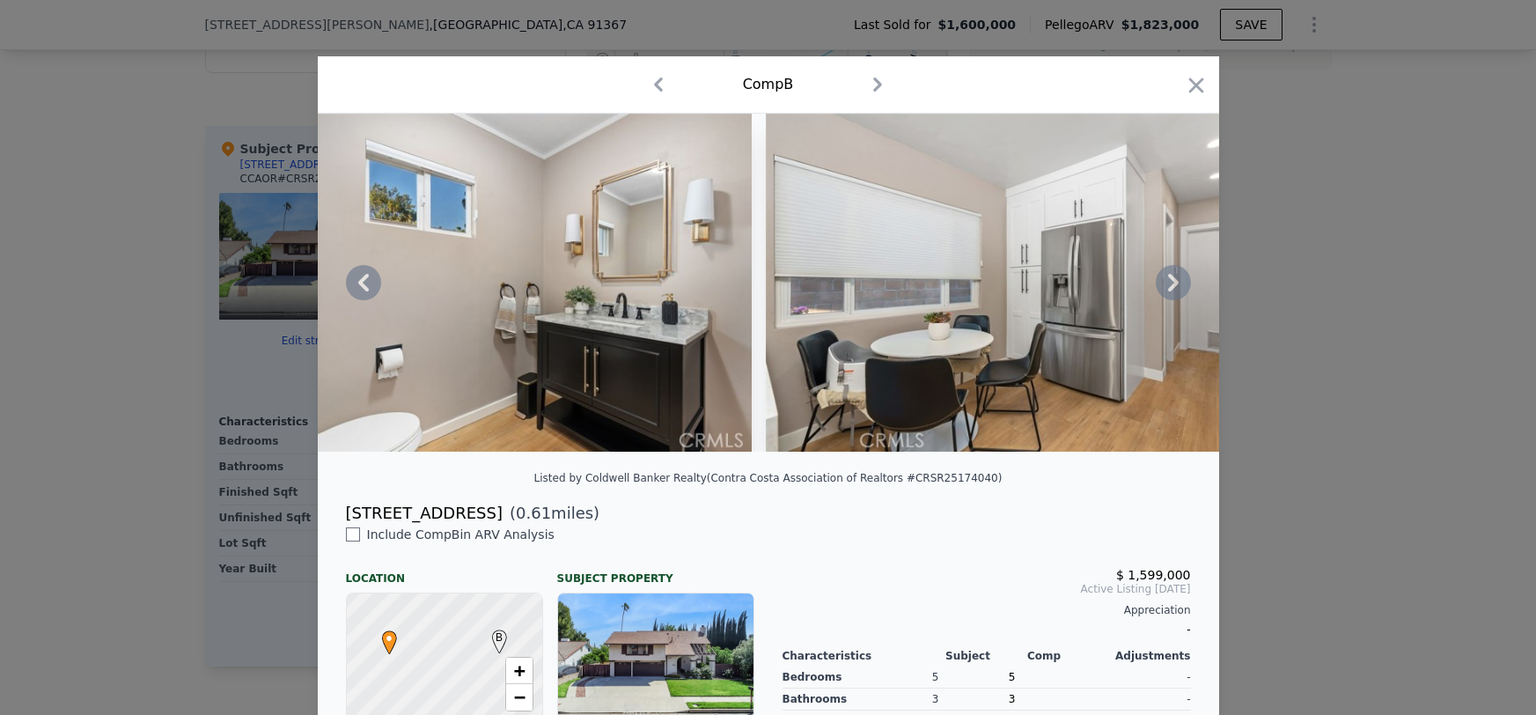
click at [1170, 284] on icon at bounding box center [1173, 282] width 35 height 35
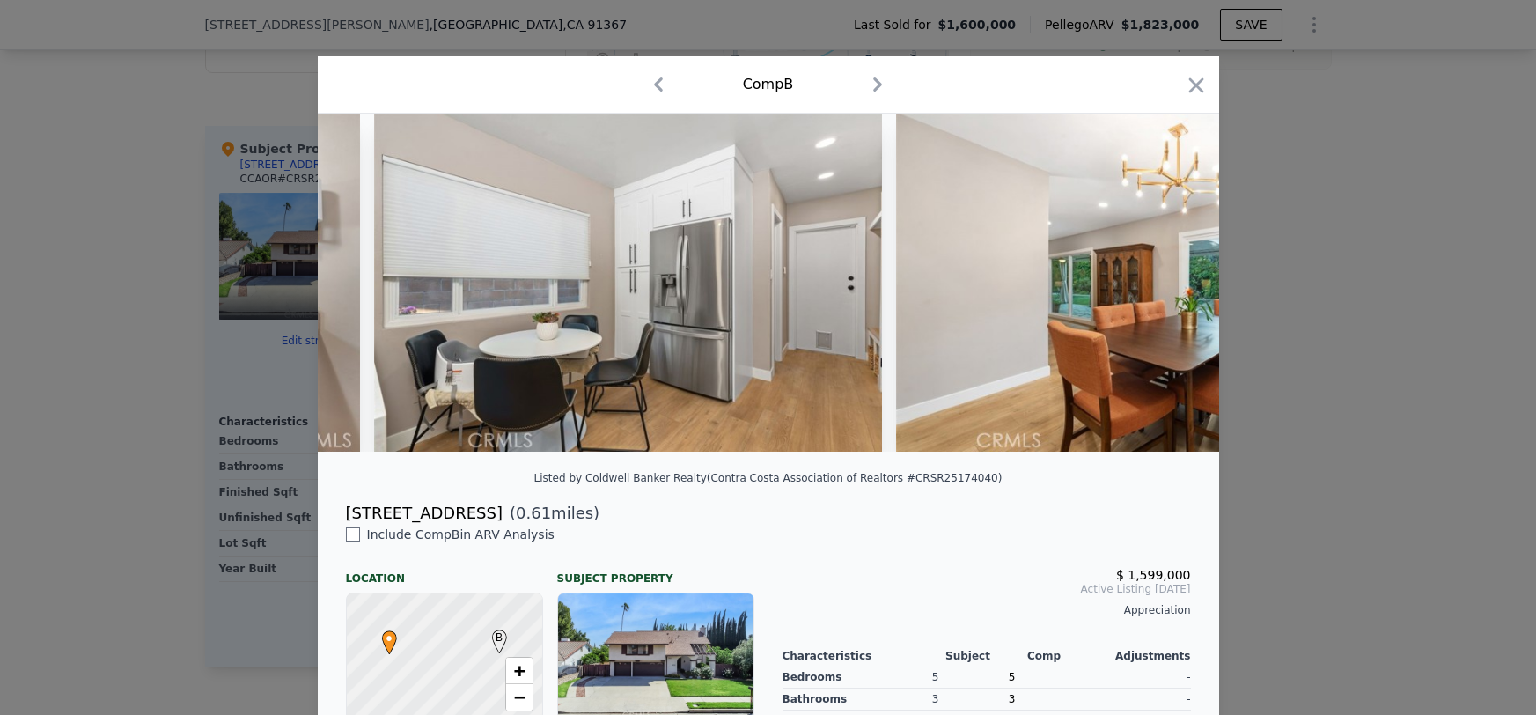
scroll to position [0, 6757]
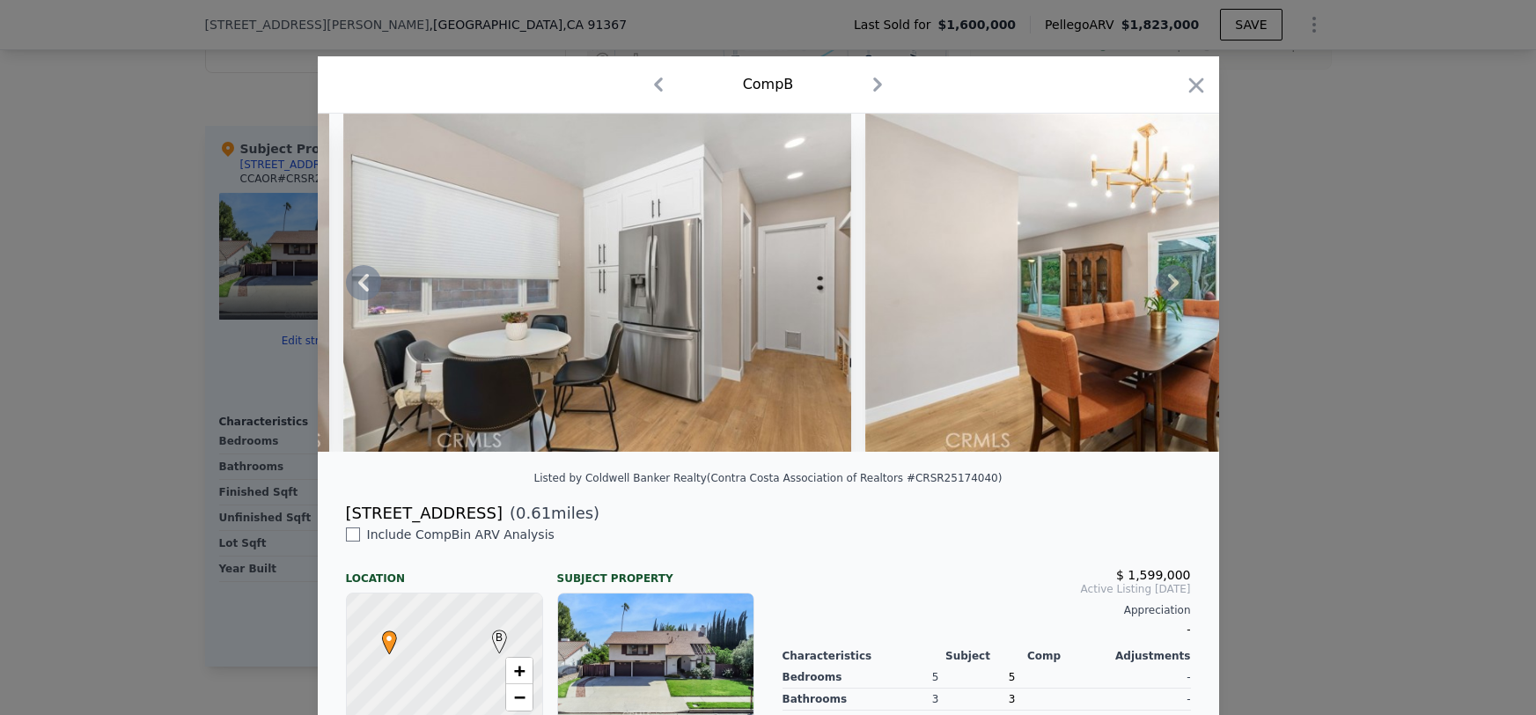
click at [1170, 284] on icon at bounding box center [1173, 282] width 35 height 35
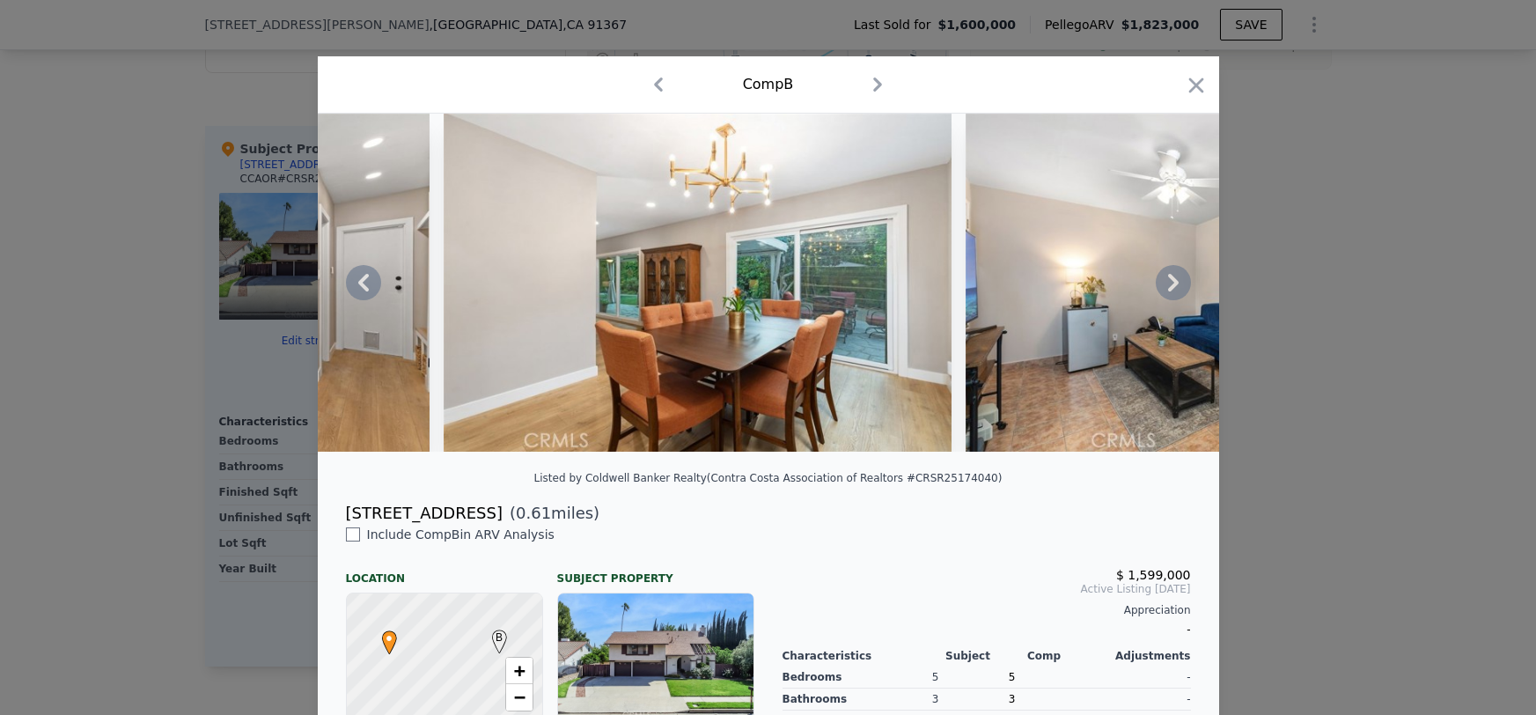
click at [1170, 284] on icon at bounding box center [1173, 282] width 35 height 35
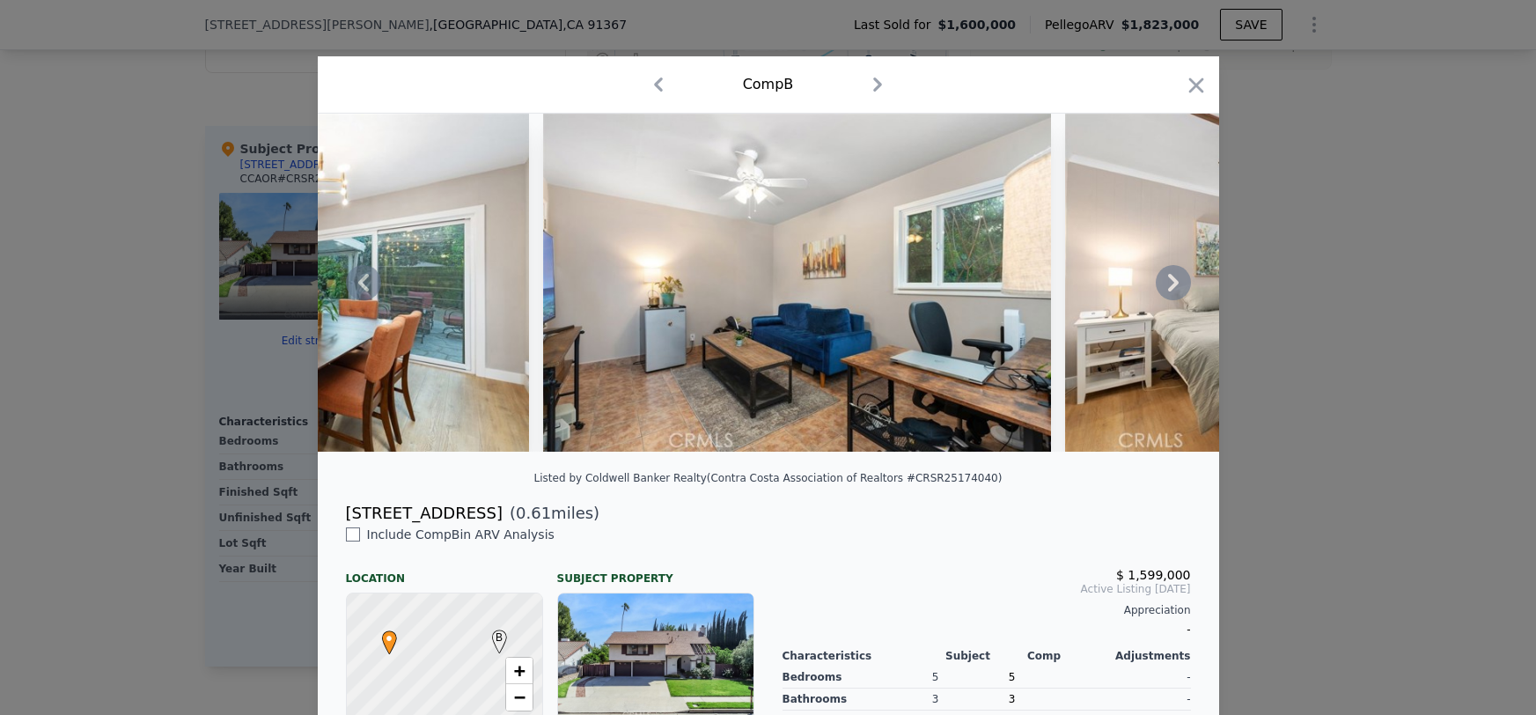
click at [1170, 284] on icon at bounding box center [1173, 282] width 35 height 35
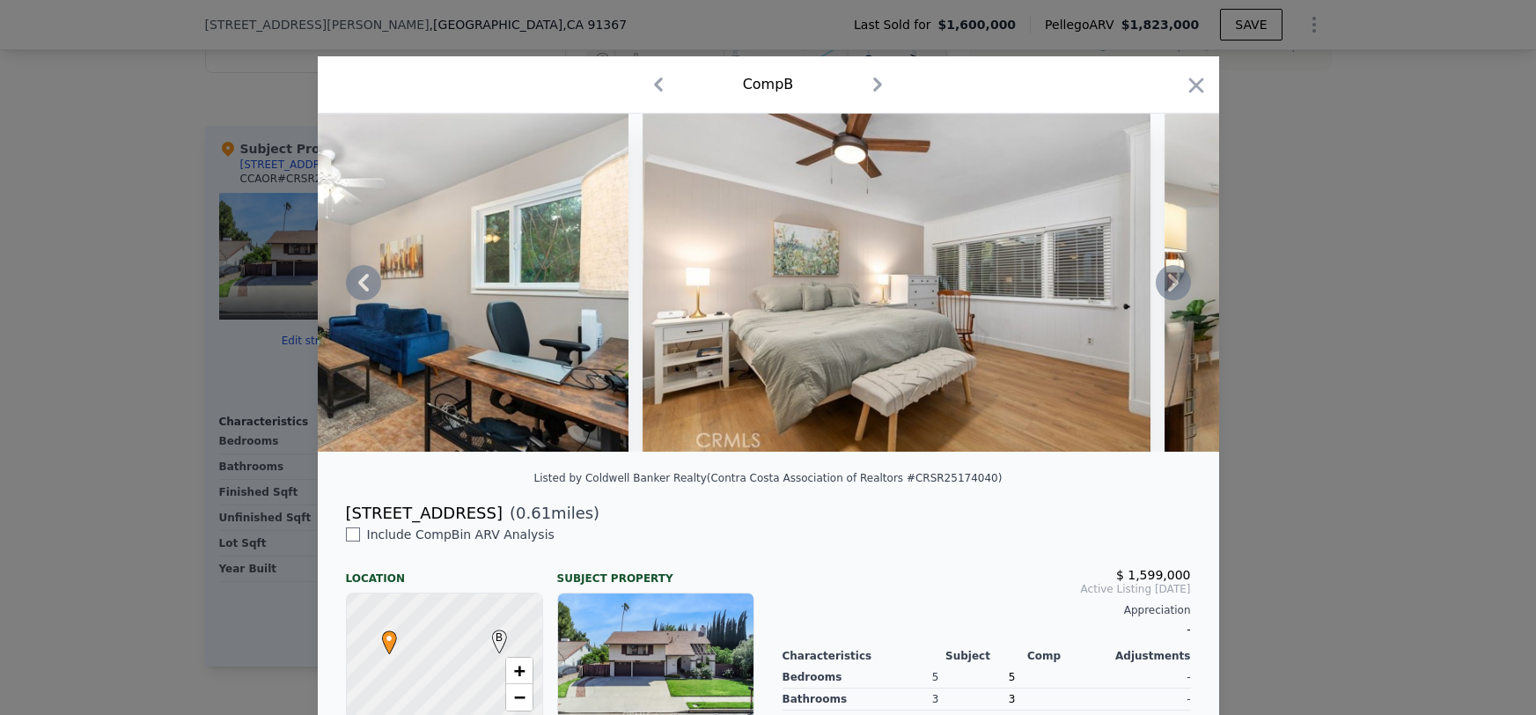
click at [1170, 284] on icon at bounding box center [1173, 282] width 35 height 35
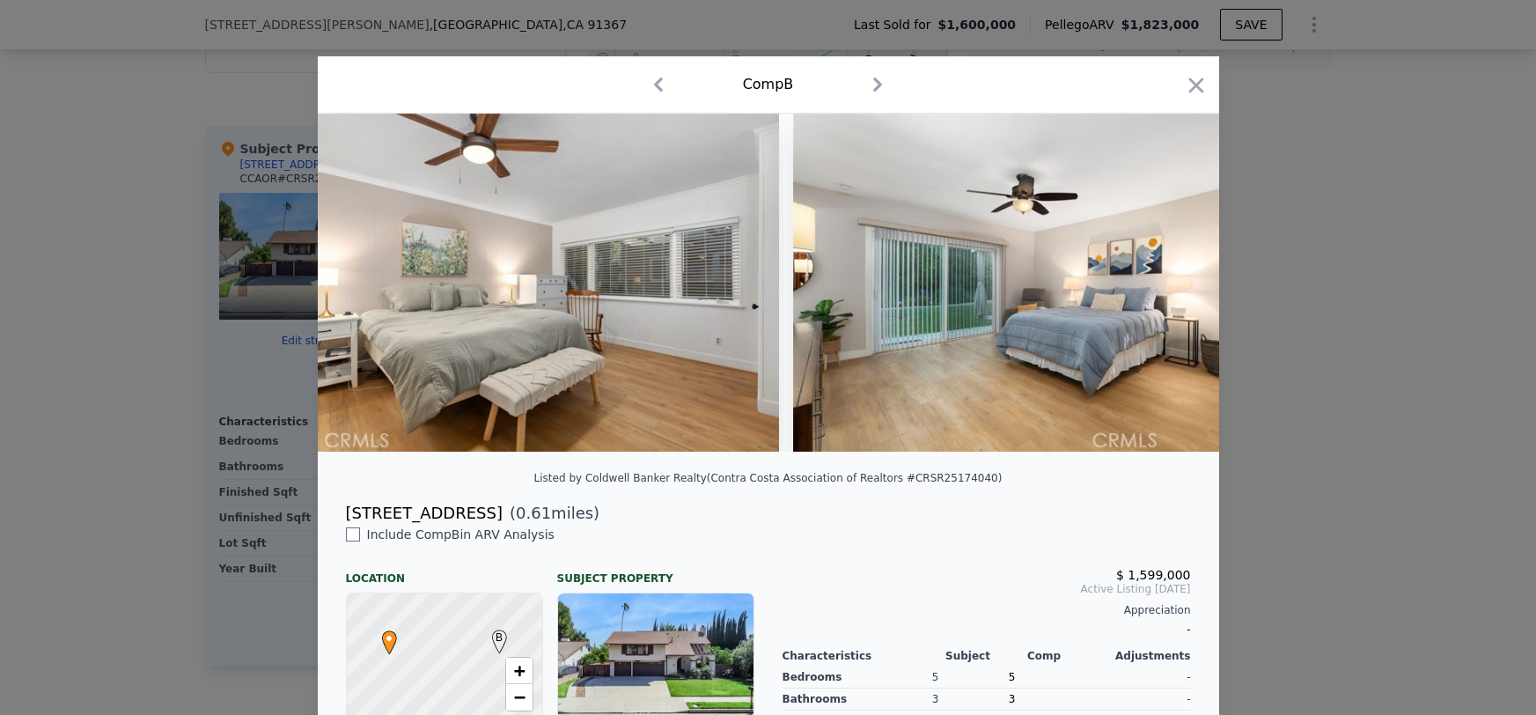
scroll to position [0, 8446]
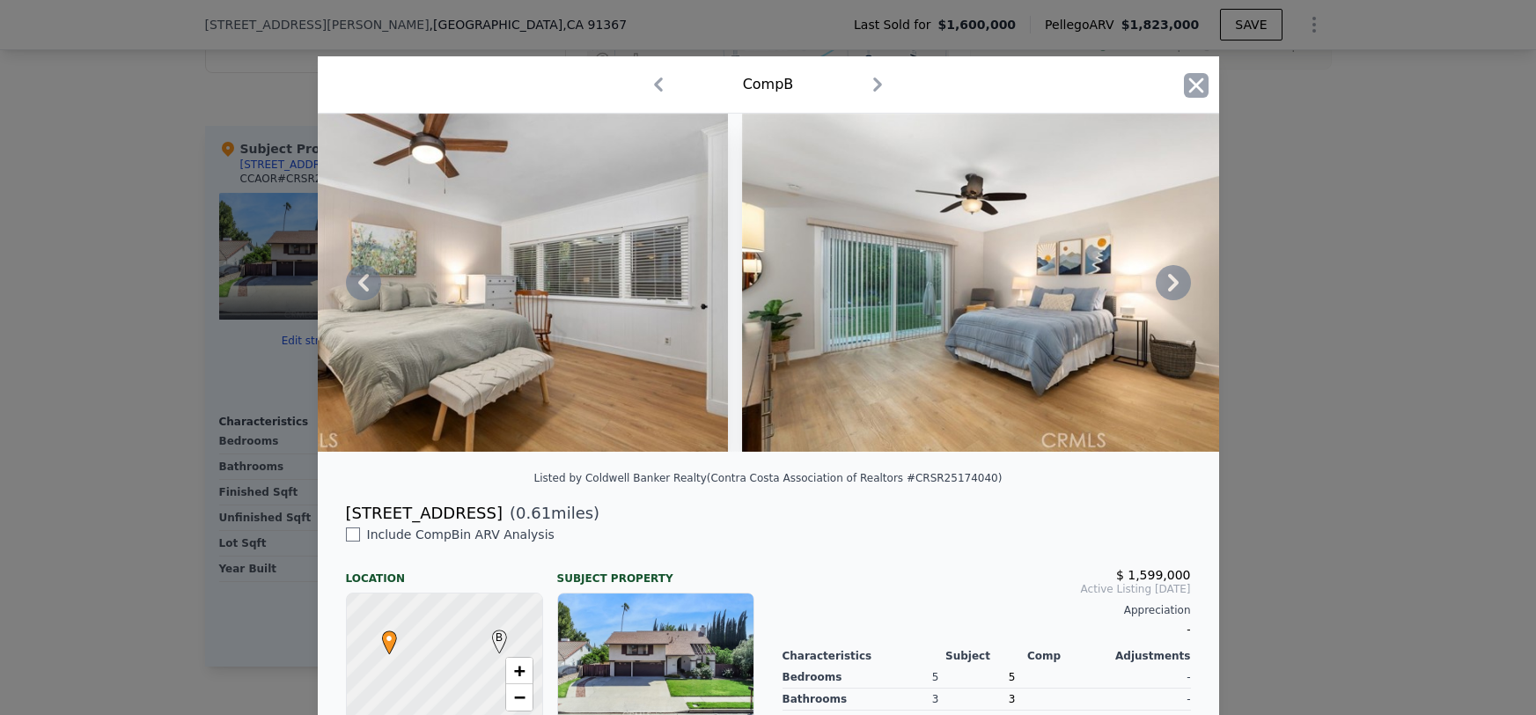
click at [1198, 85] on icon "button" at bounding box center [1195, 84] width 15 height 15
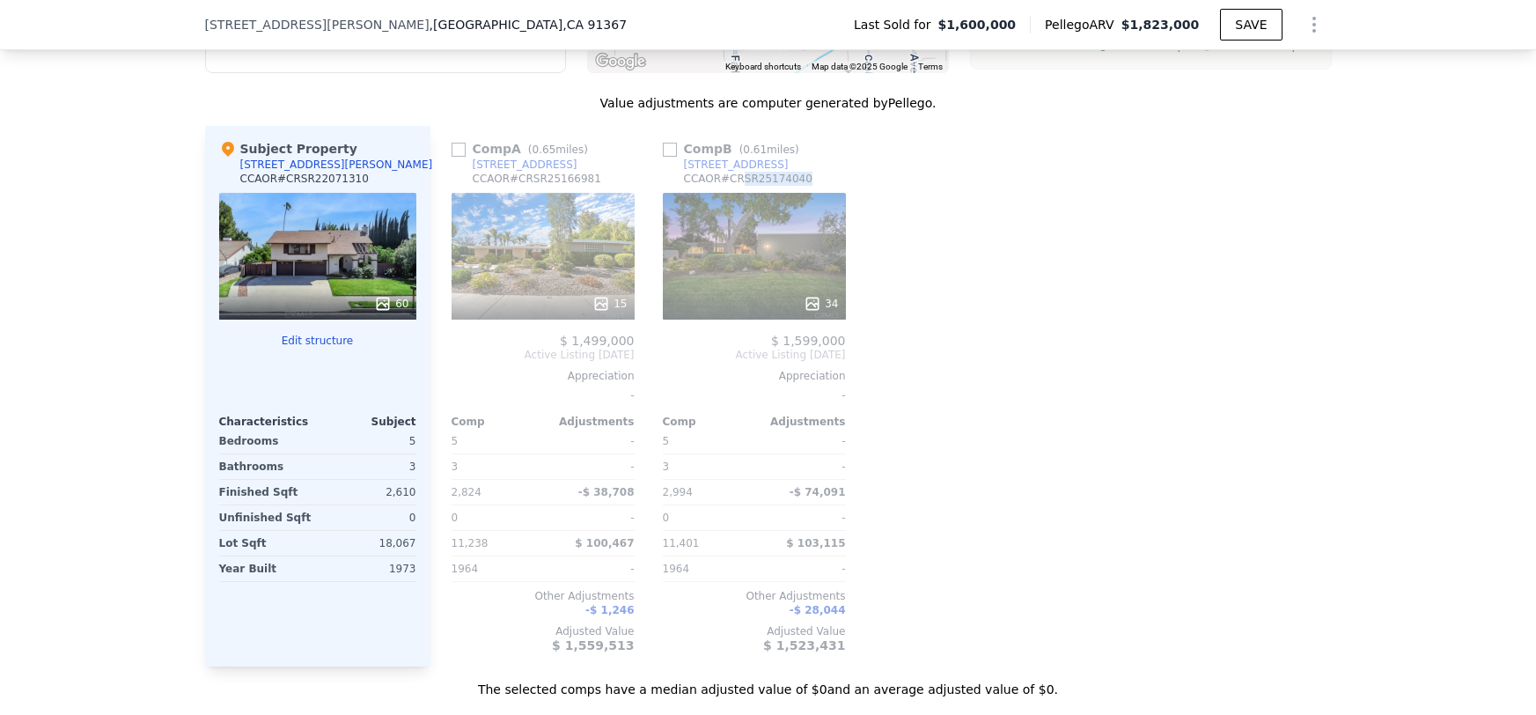
drag, startPoint x: 748, startPoint y: 176, endPoint x: 808, endPoint y: 178, distance: 59.9
click at [808, 178] on div "Comp B ( 0.61 miles) [STREET_ADDRESS][GEOGRAPHIC_DATA] # CRSR25174040" at bounding box center [754, 166] width 183 height 53
copy div "SR25174040"
